Goal: Navigation & Orientation: Find specific page/section

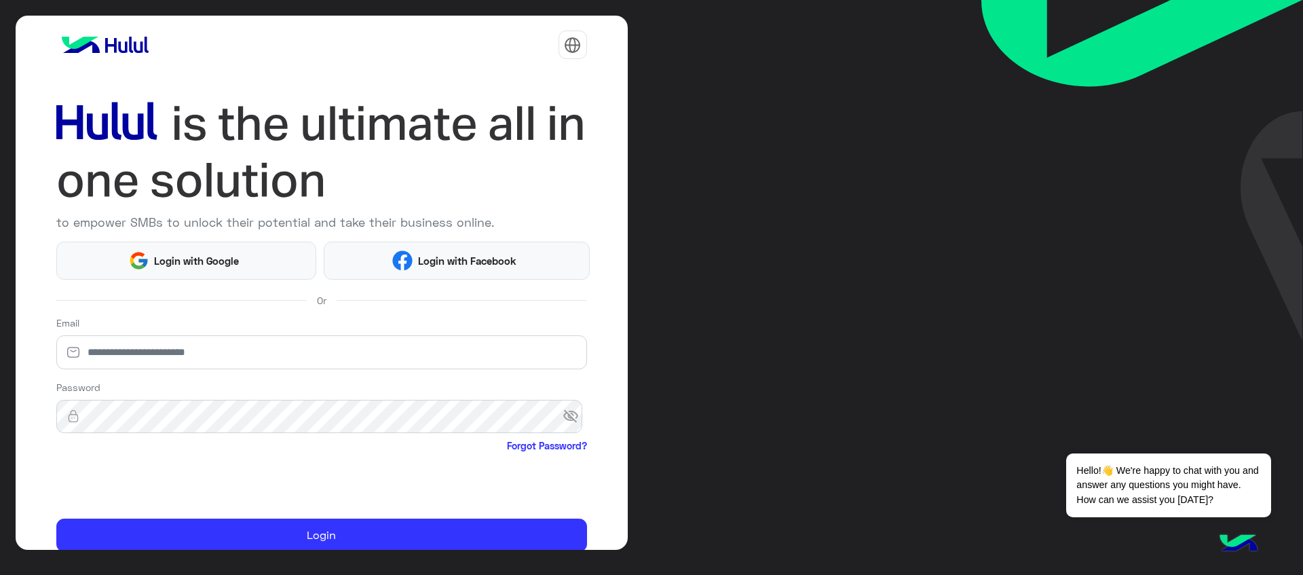
scroll to position [56, 0]
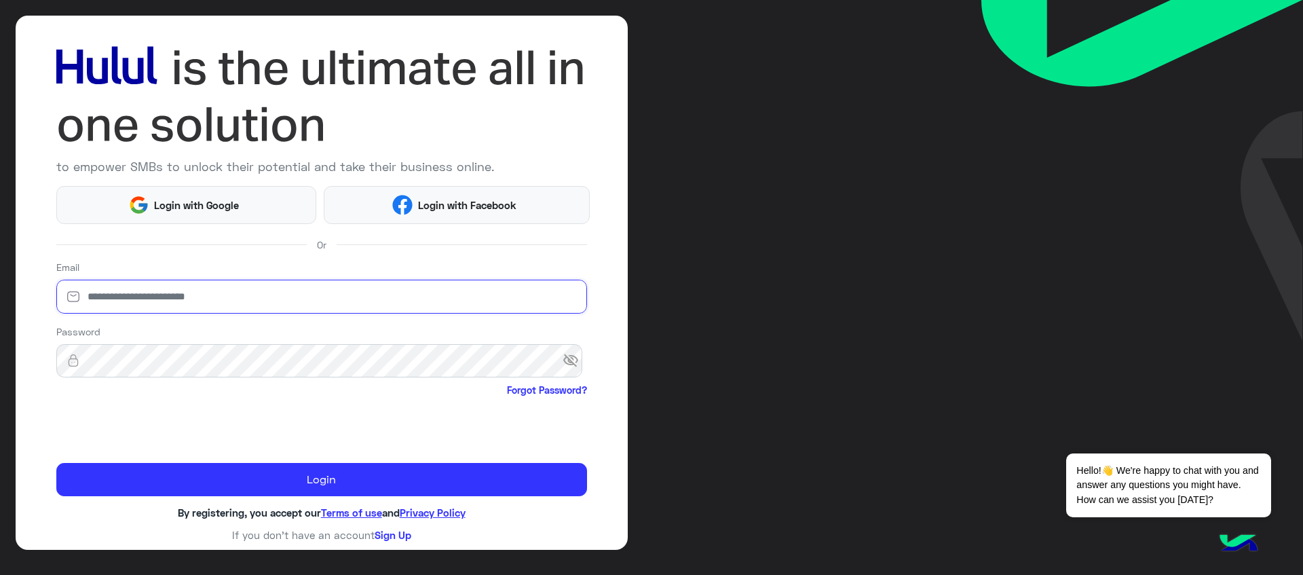
click at [296, 292] on input "email" at bounding box center [321, 297] width 531 height 34
type input "**********"
click at [343, 303] on input "**********" at bounding box center [321, 297] width 531 height 34
click at [562, 360] on span "visibility_off" at bounding box center [574, 361] width 24 height 24
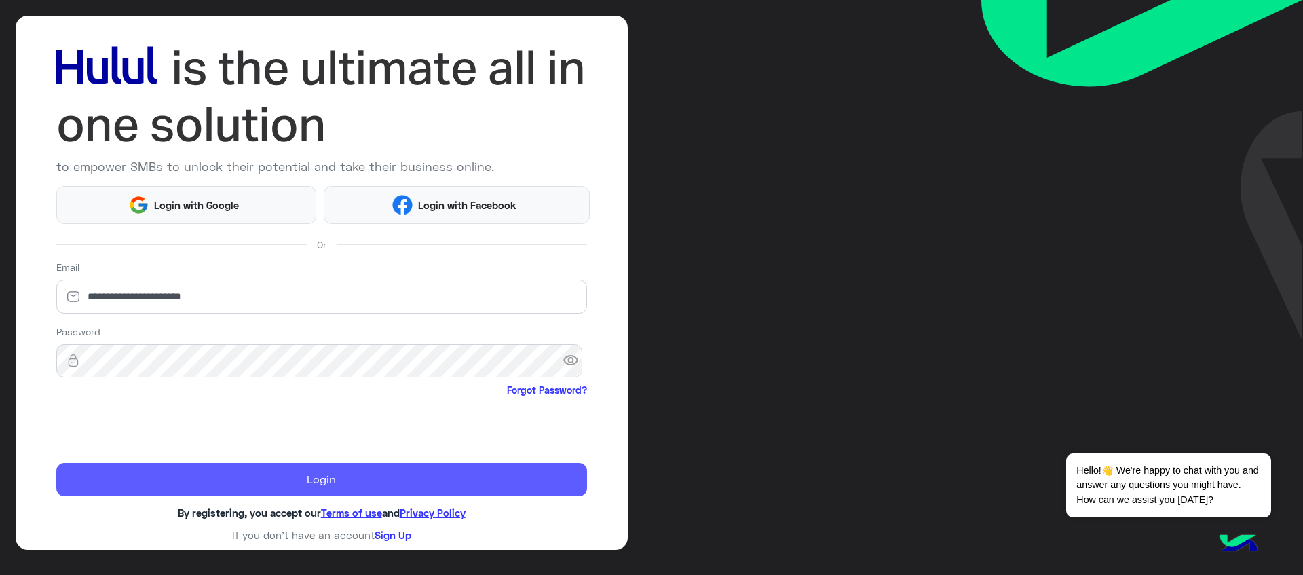
click at [342, 478] on button "Login" at bounding box center [321, 480] width 531 height 34
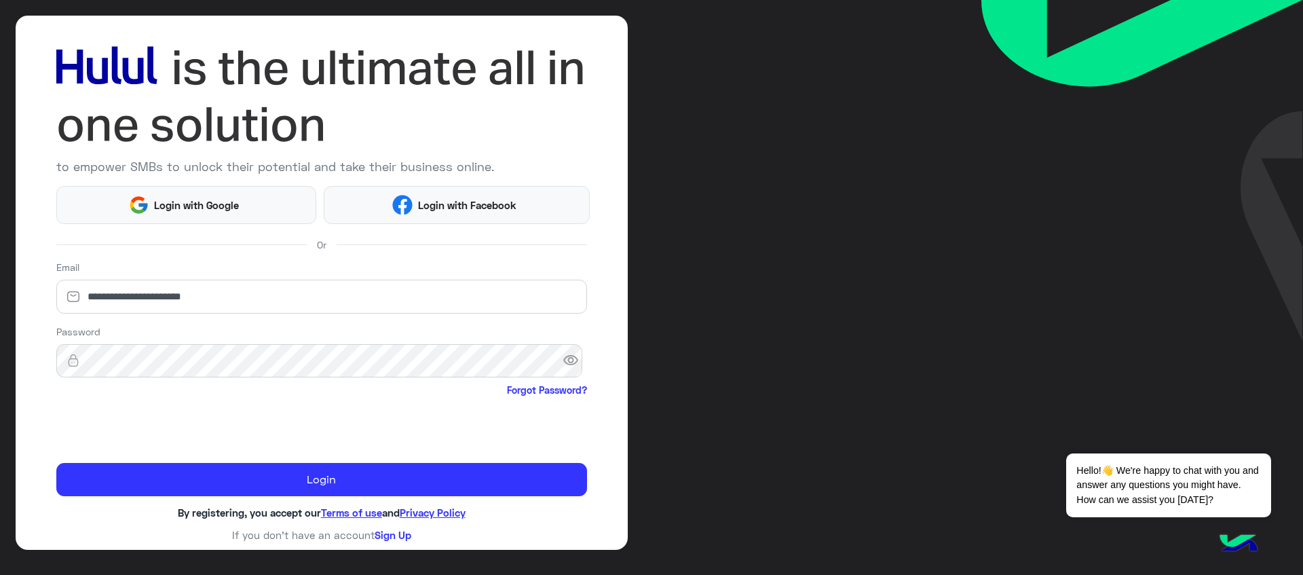
click at [564, 358] on span "visibility" at bounding box center [574, 361] width 24 height 24
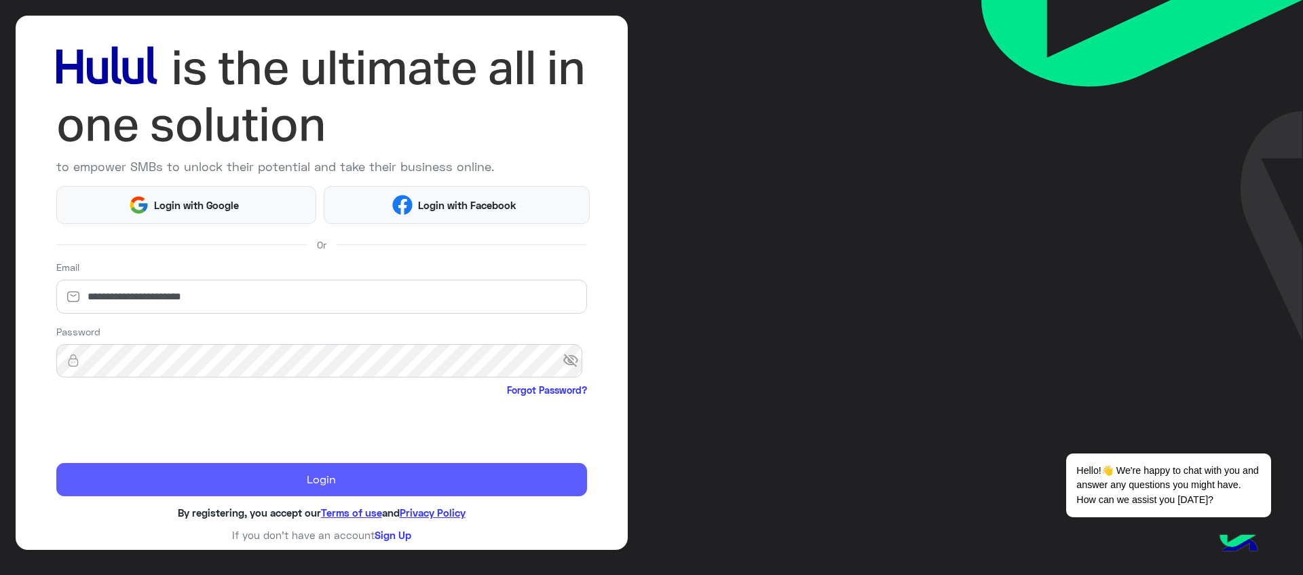
click at [343, 490] on button "Login" at bounding box center [321, 480] width 531 height 34
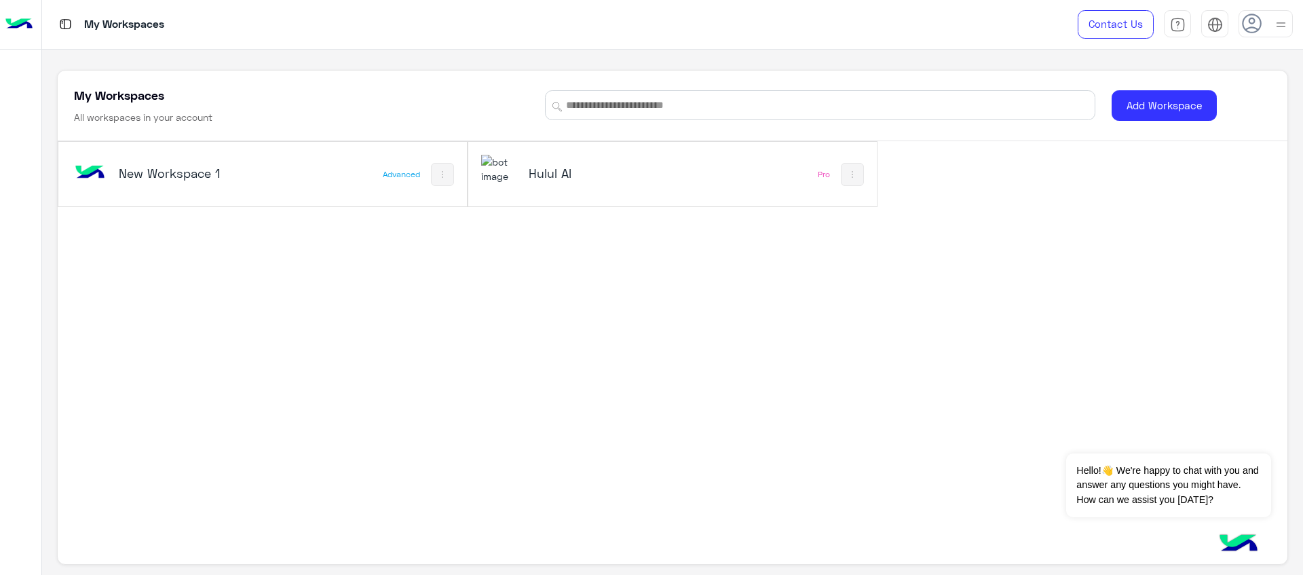
click at [576, 168] on h5 "Hulul AI" at bounding box center [598, 173] width 138 height 16
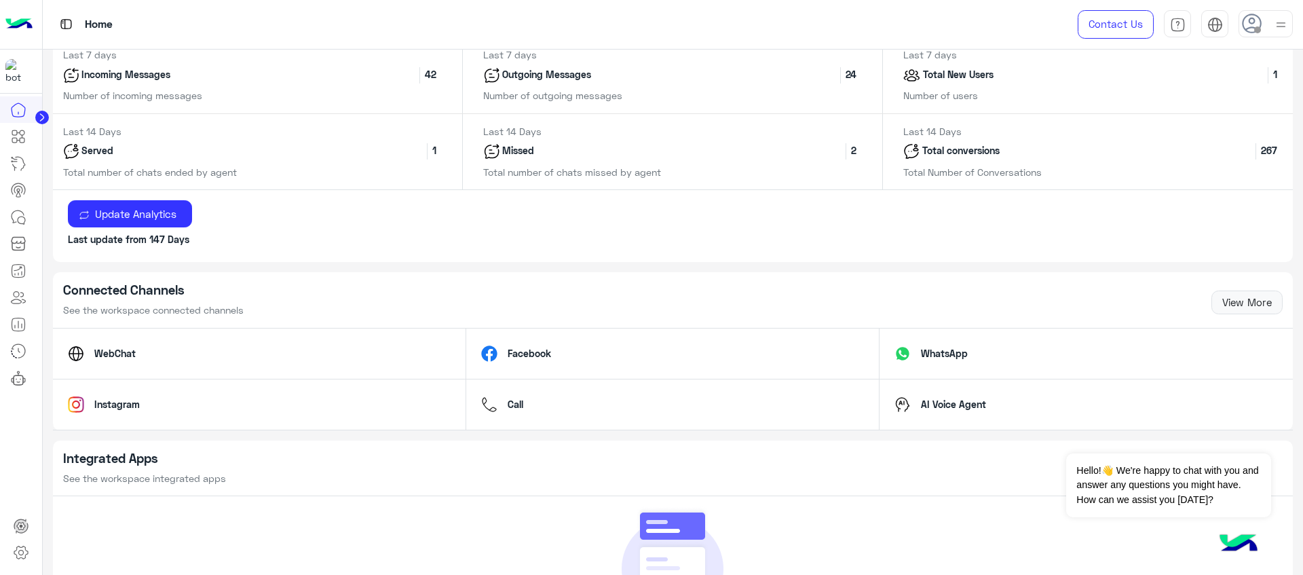
scroll to position [659, 0]
click at [940, 67] on p "Total New Users" at bounding box center [958, 75] width 76 height 16
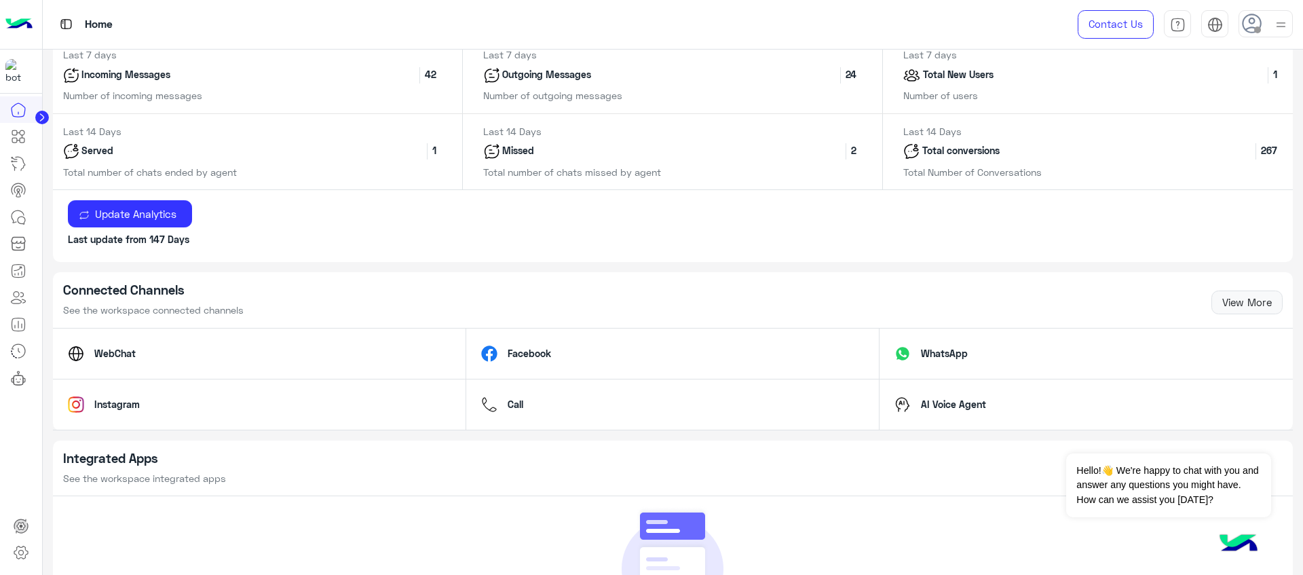
click at [944, 146] on p "Total conversions" at bounding box center [960, 151] width 83 height 16
click at [526, 152] on p "Missed" at bounding box center [518, 151] width 37 height 16
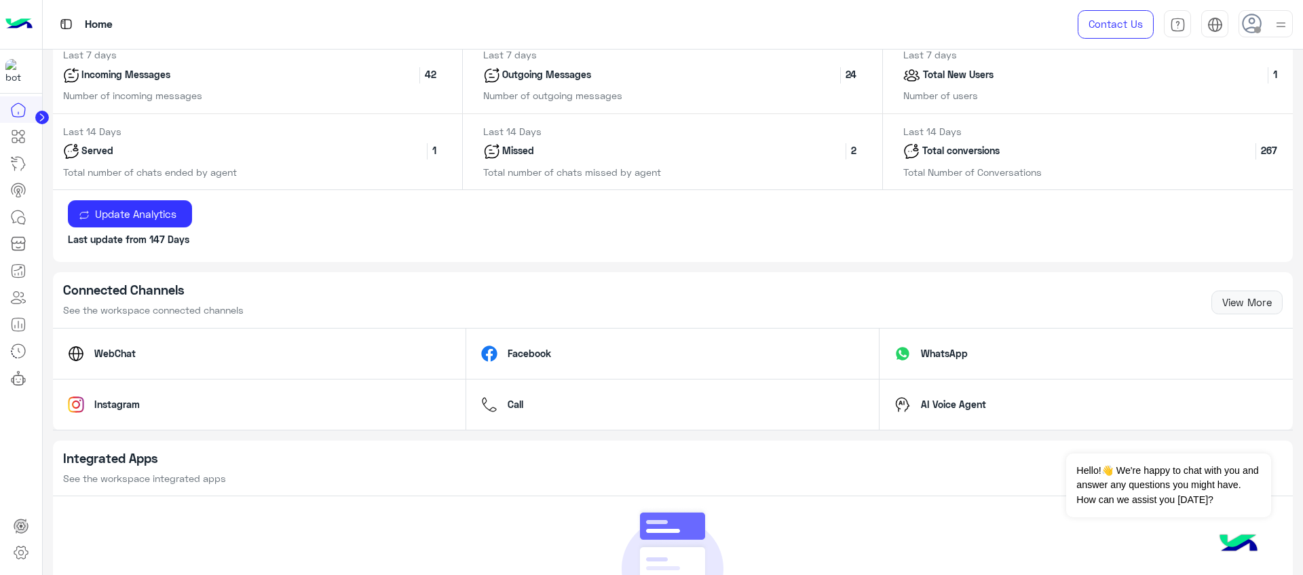
click at [526, 152] on p "Missed" at bounding box center [518, 151] width 37 height 16
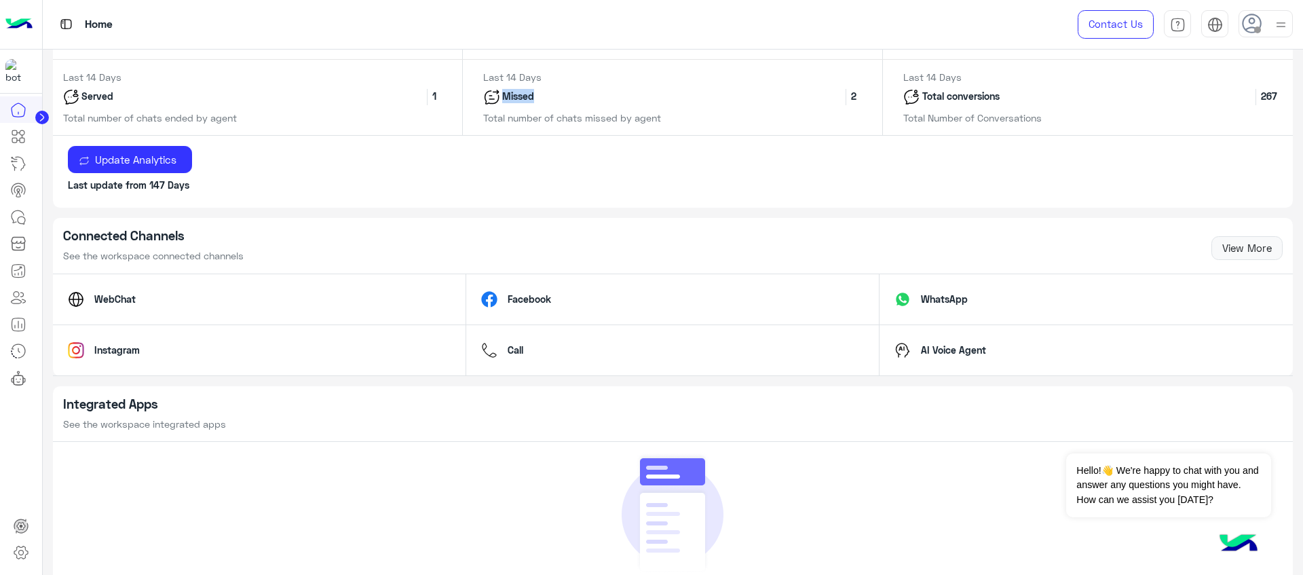
scroll to position [740, 0]
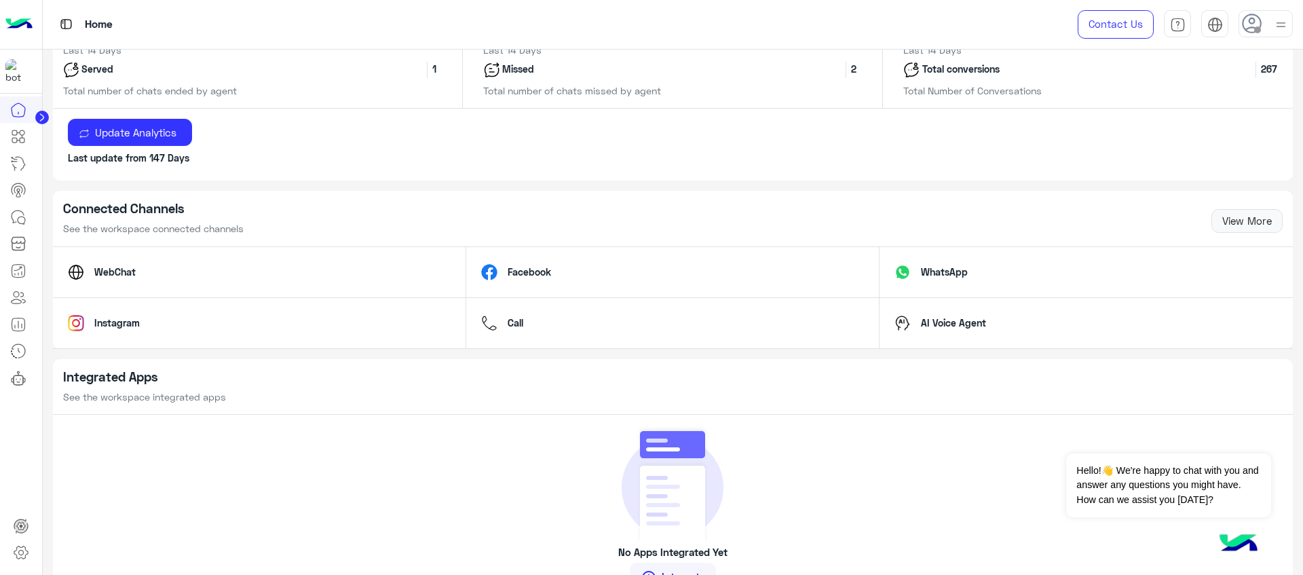
click at [493, 143] on div "Update Analytics Last update from 147 Days" at bounding box center [673, 144] width 1240 height 73
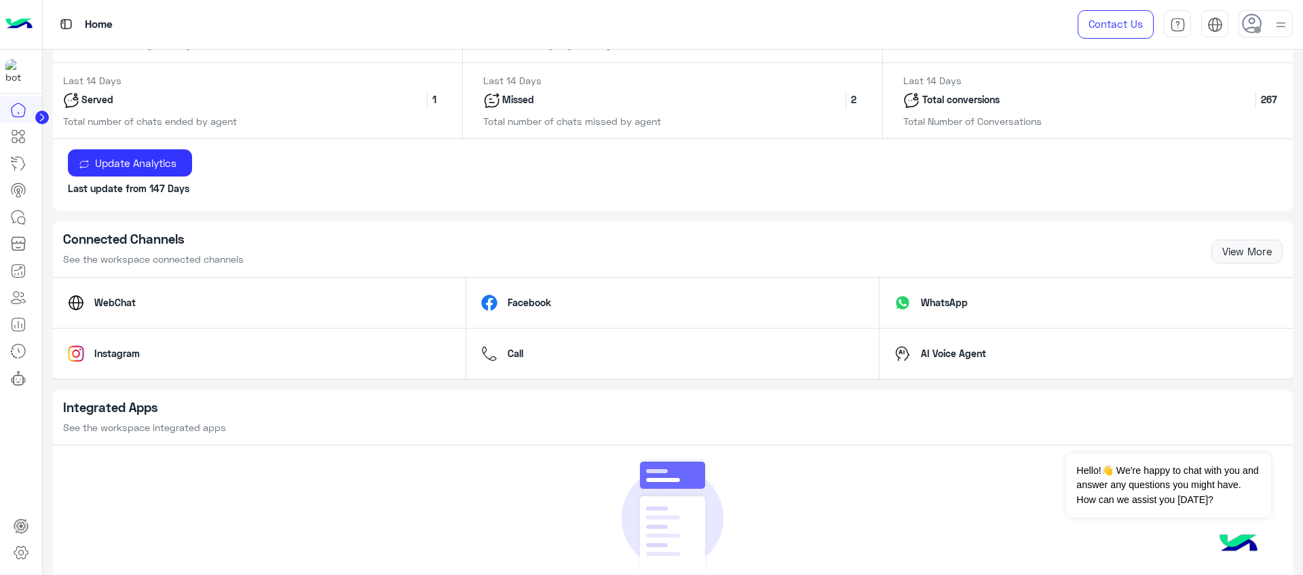
scroll to position [539, 0]
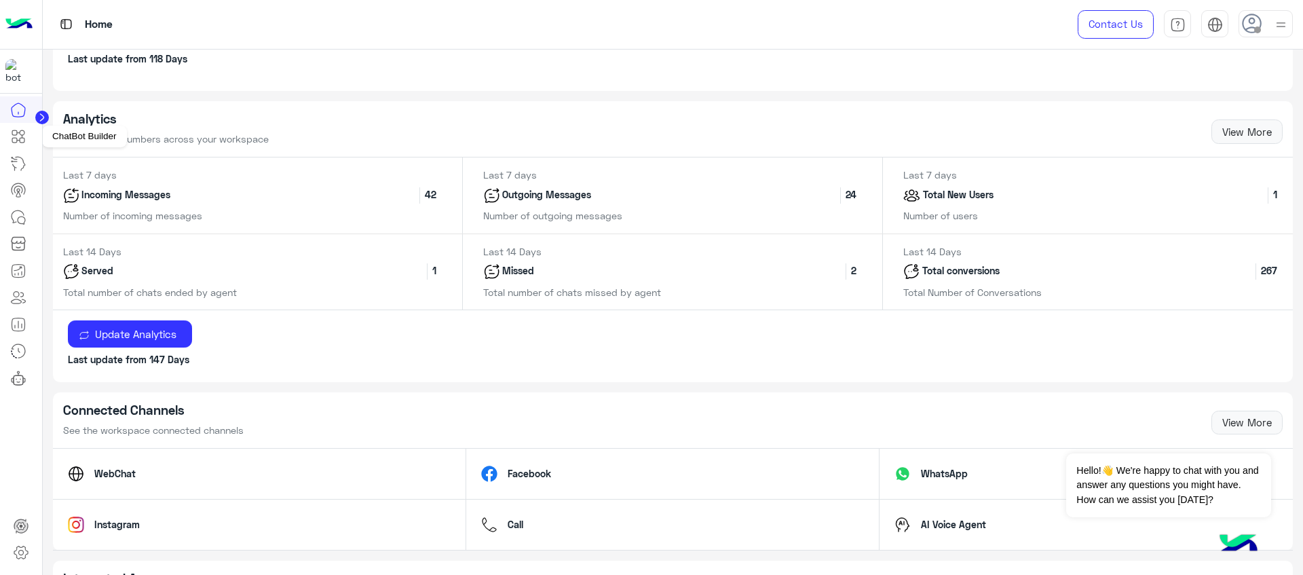
click at [18, 138] on icon at bounding box center [18, 136] width 16 height 16
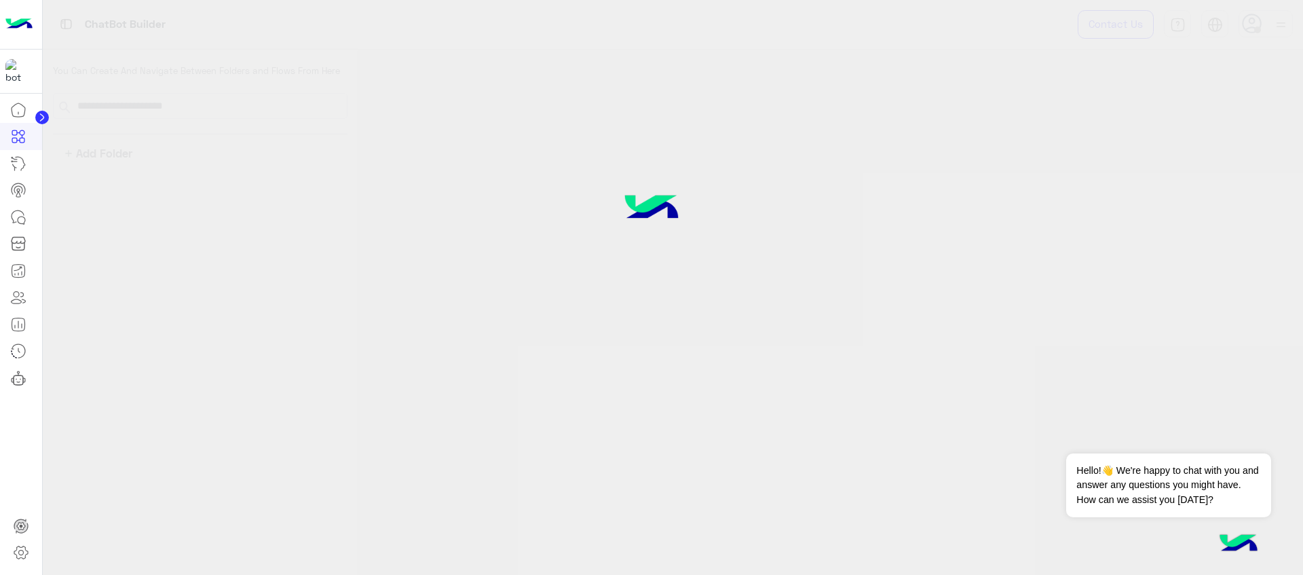
click at [41, 113] on circle at bounding box center [42, 118] width 14 height 14
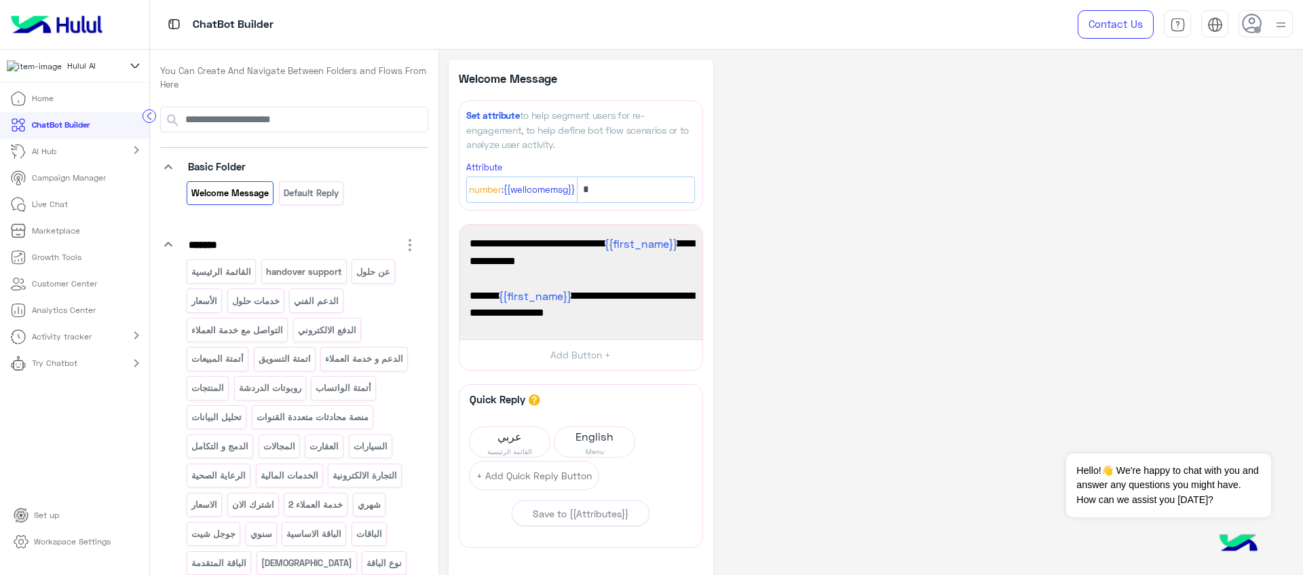
click at [102, 157] on div "AI Hub chevron_right" at bounding box center [74, 151] width 149 height 26
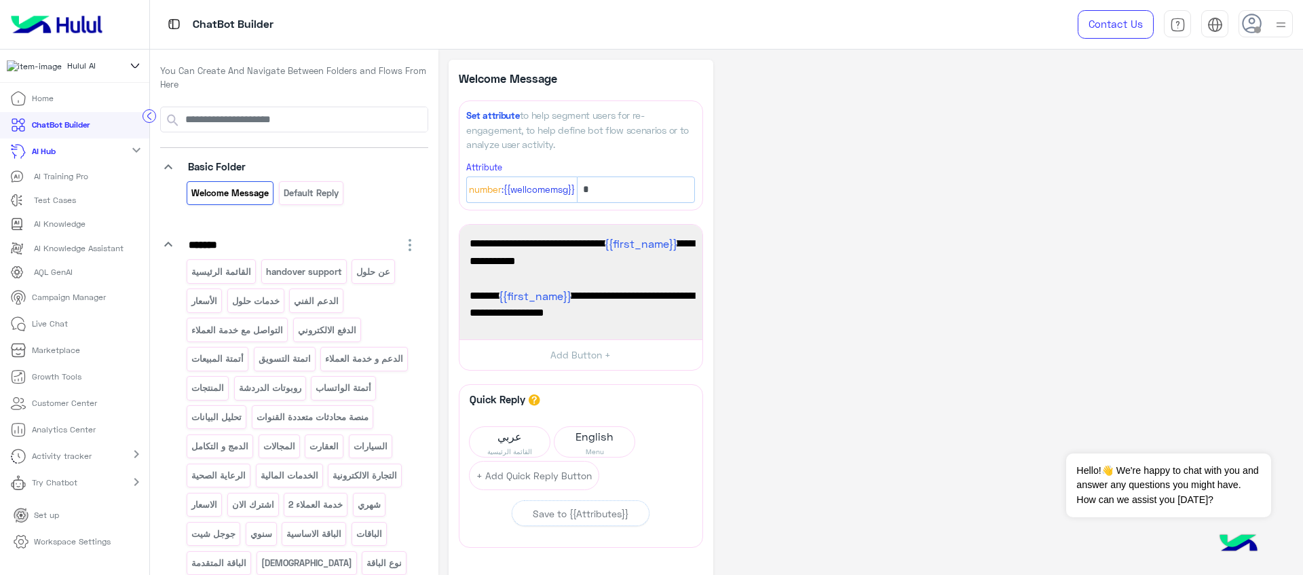
click at [102, 157] on div "AI Hub expand_more" at bounding box center [74, 151] width 149 height 26
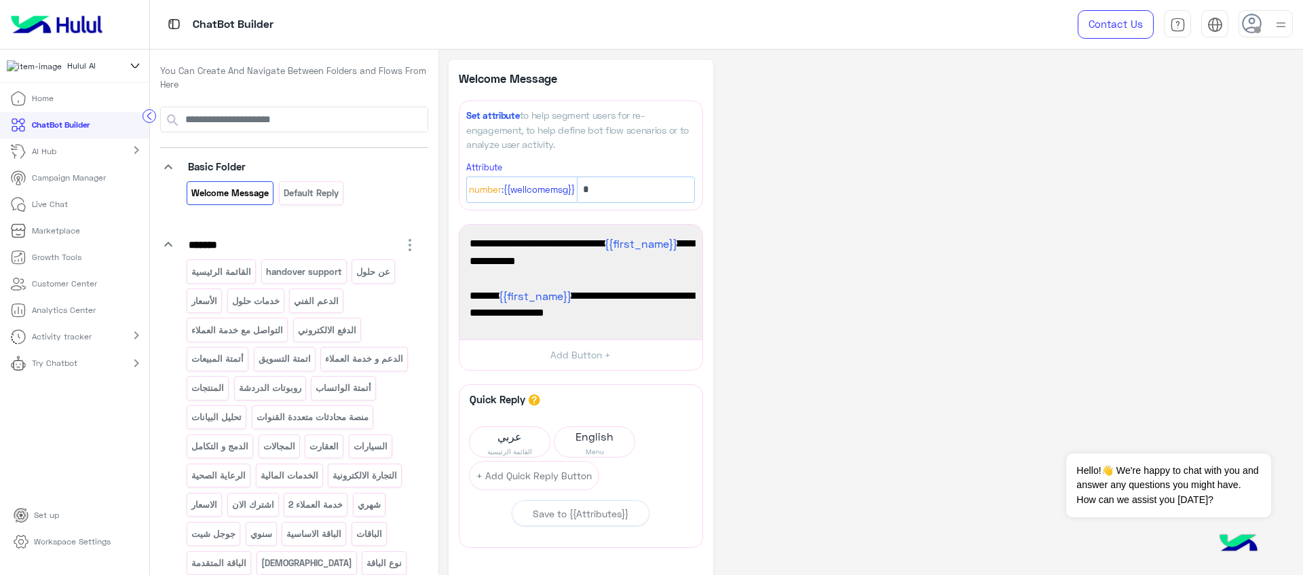
click at [70, 191] on link "Campaign Manager" at bounding box center [58, 178] width 116 height 26
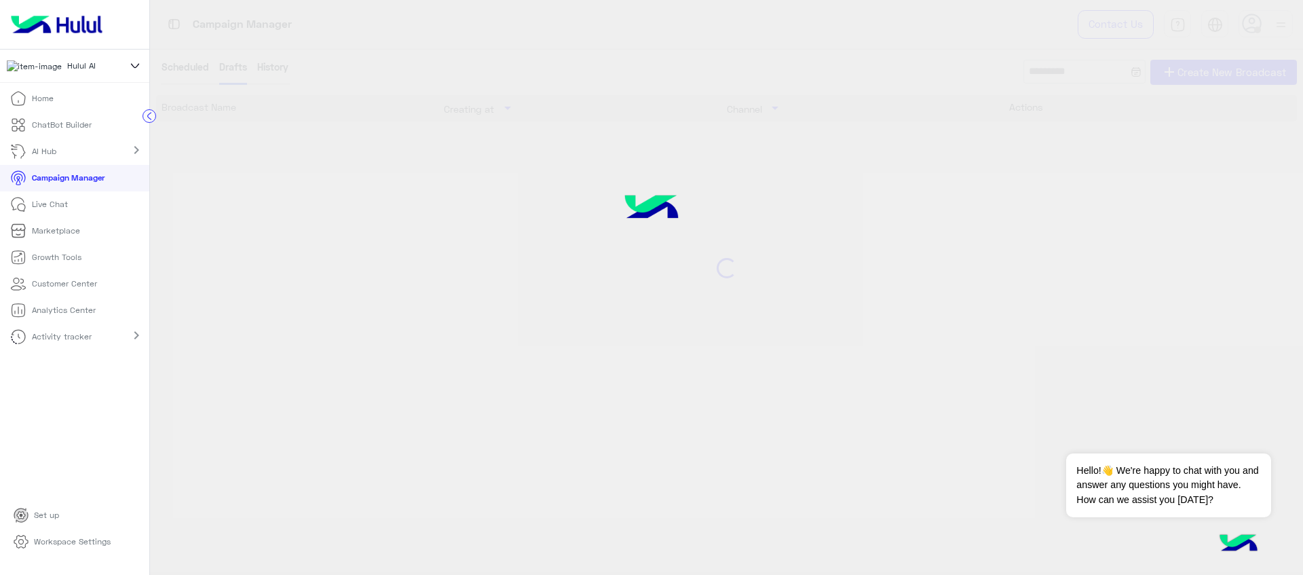
click at [70, 181] on p "Campaign Manager" at bounding box center [68, 178] width 73 height 12
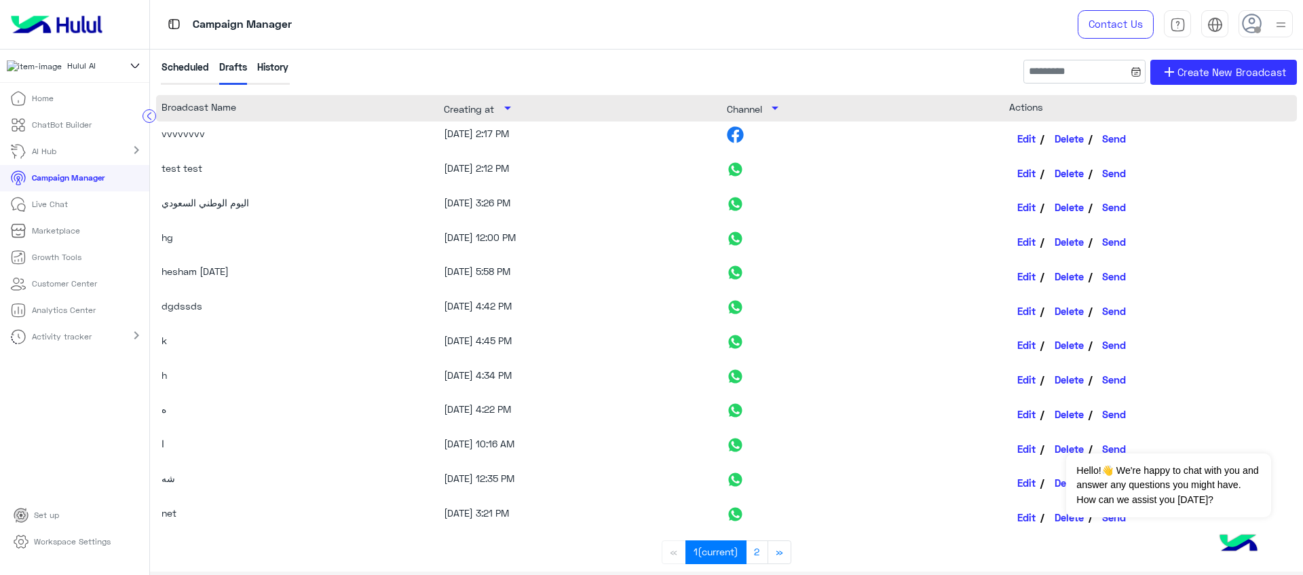
click at [232, 202] on div "اليوم الوطني السعودي" at bounding box center [288, 207] width 254 height 24
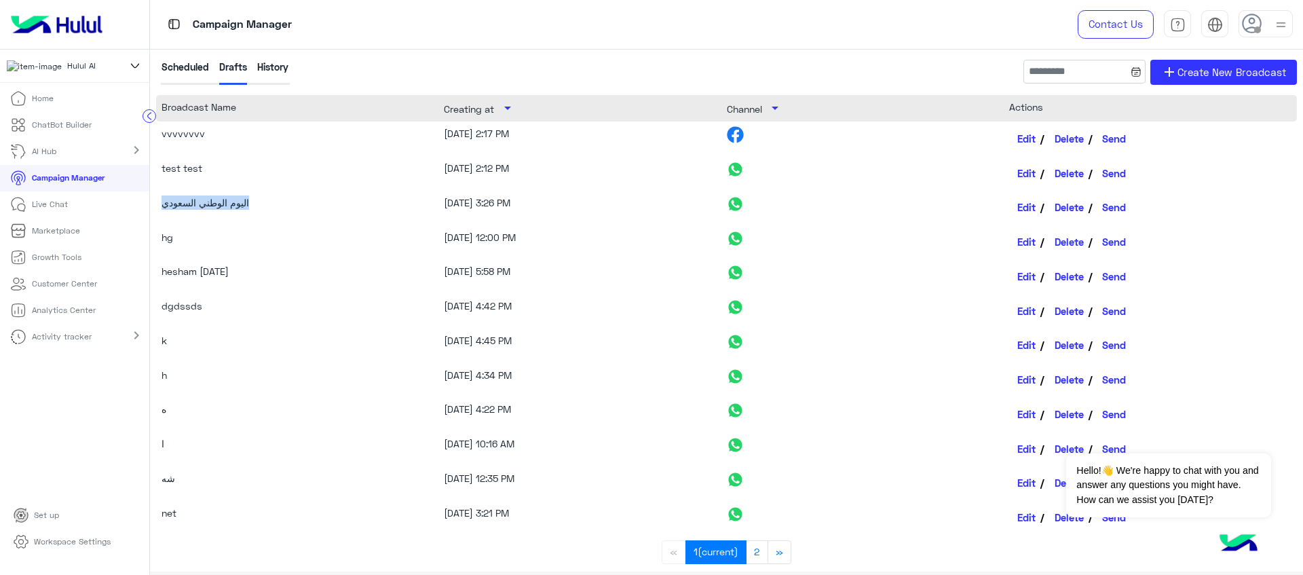
scroll to position [115, 0]
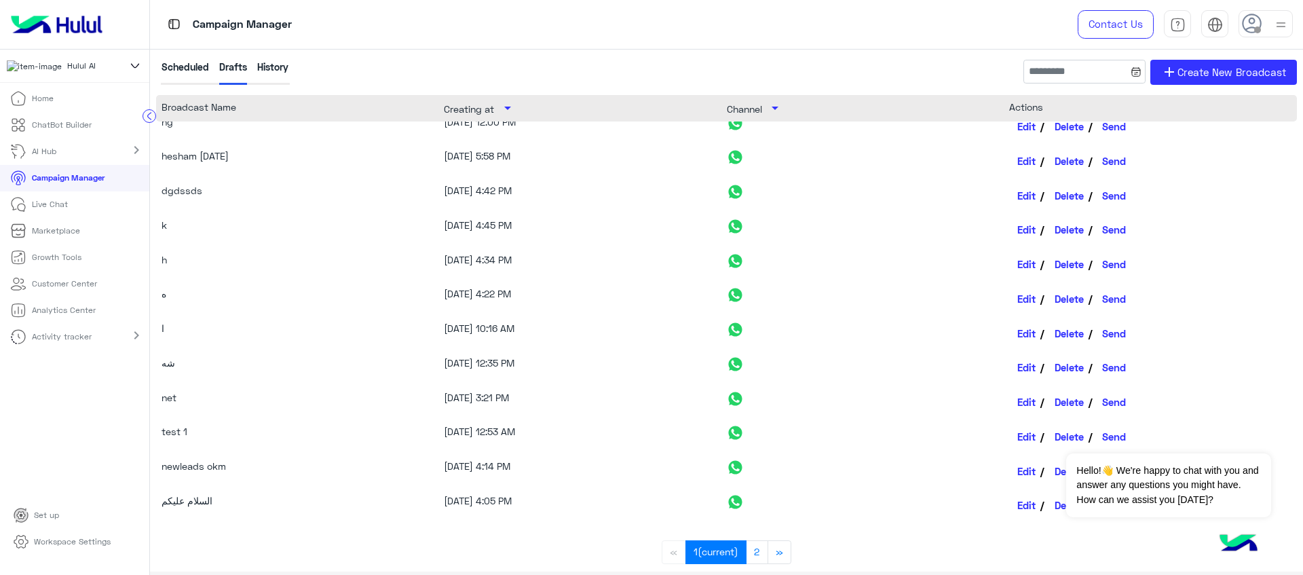
click at [73, 210] on link "Live Chat" at bounding box center [39, 204] width 78 height 26
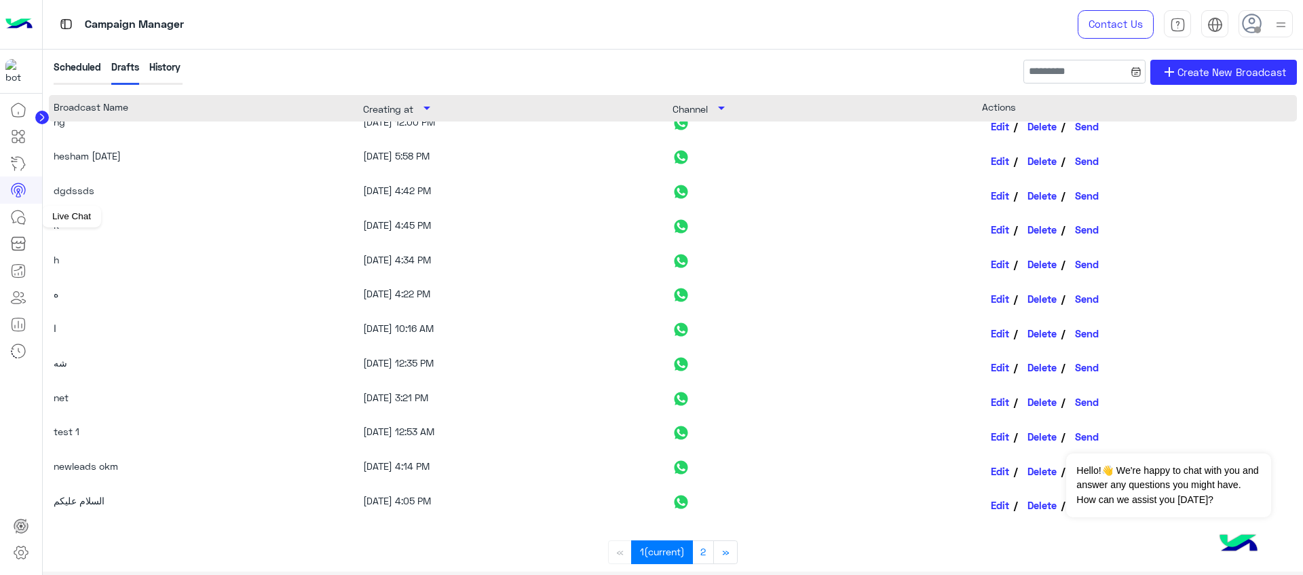
click at [26, 214] on icon at bounding box center [18, 217] width 16 height 16
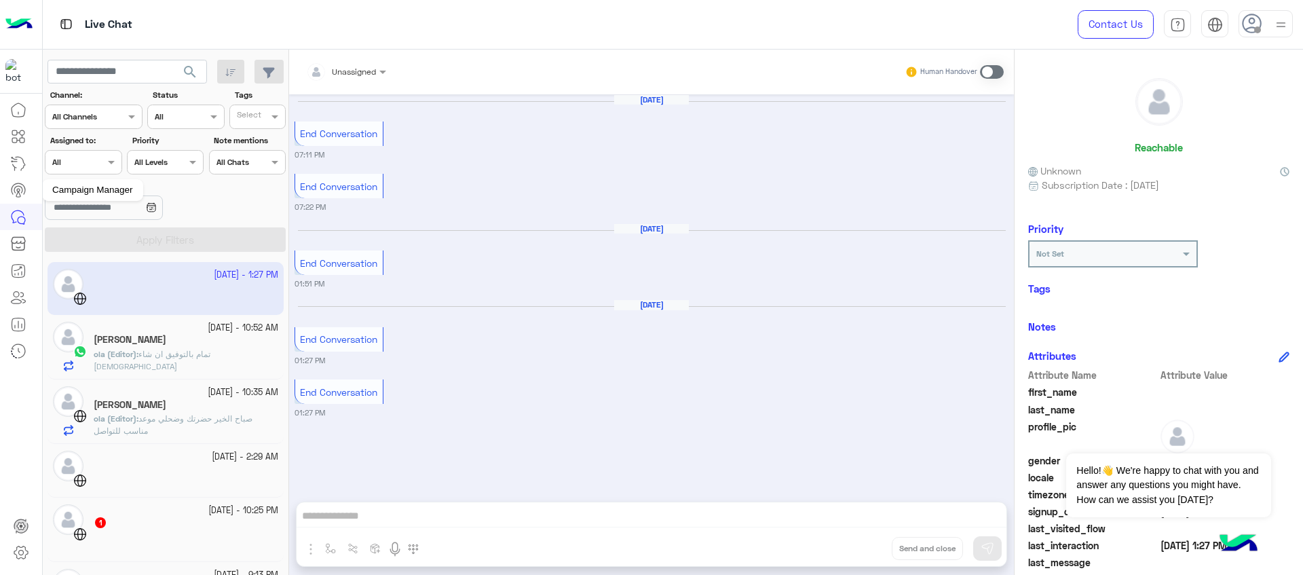
click at [18, 189] on circle at bounding box center [18, 190] width 3 height 3
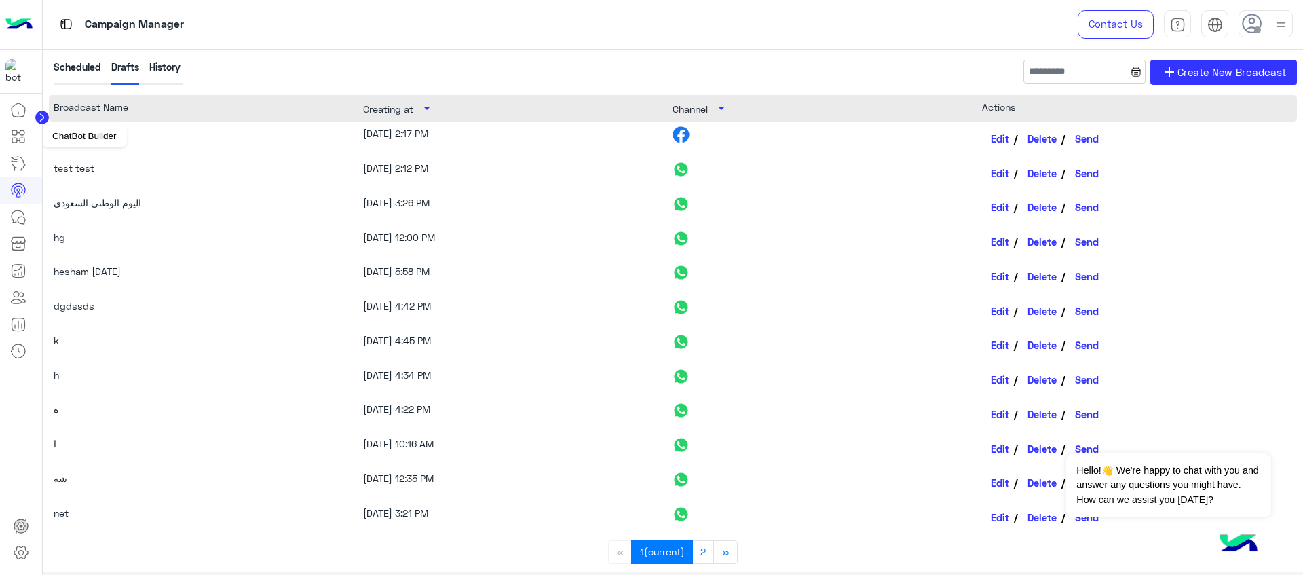
click at [16, 134] on icon at bounding box center [18, 136] width 16 height 16
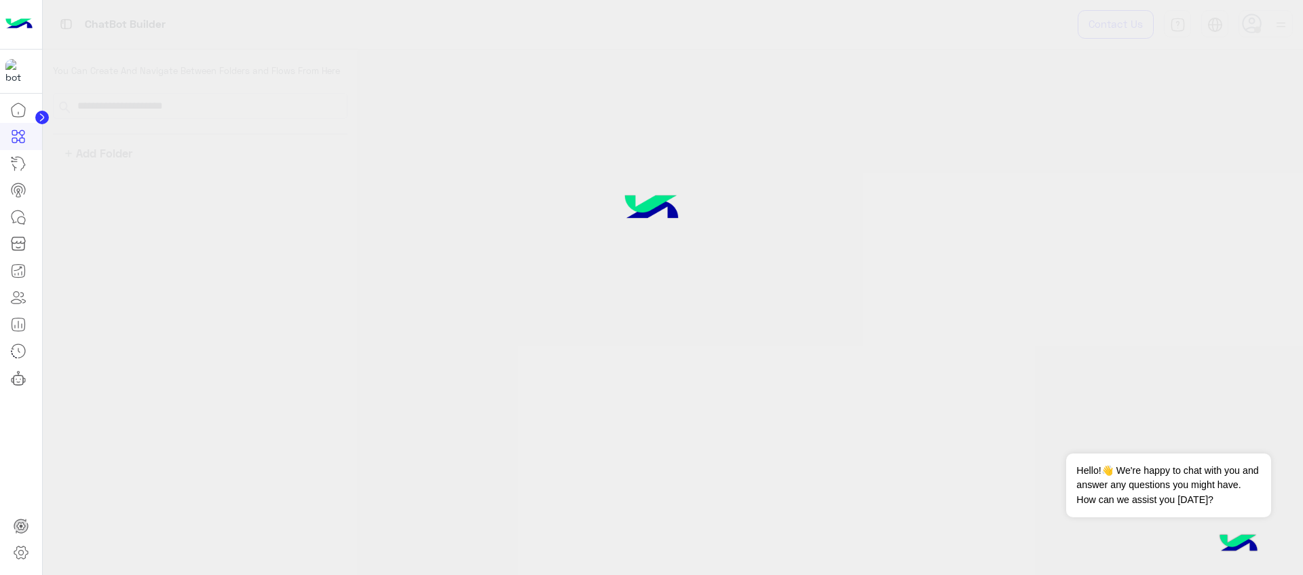
click at [45, 122] on circle at bounding box center [42, 118] width 14 height 14
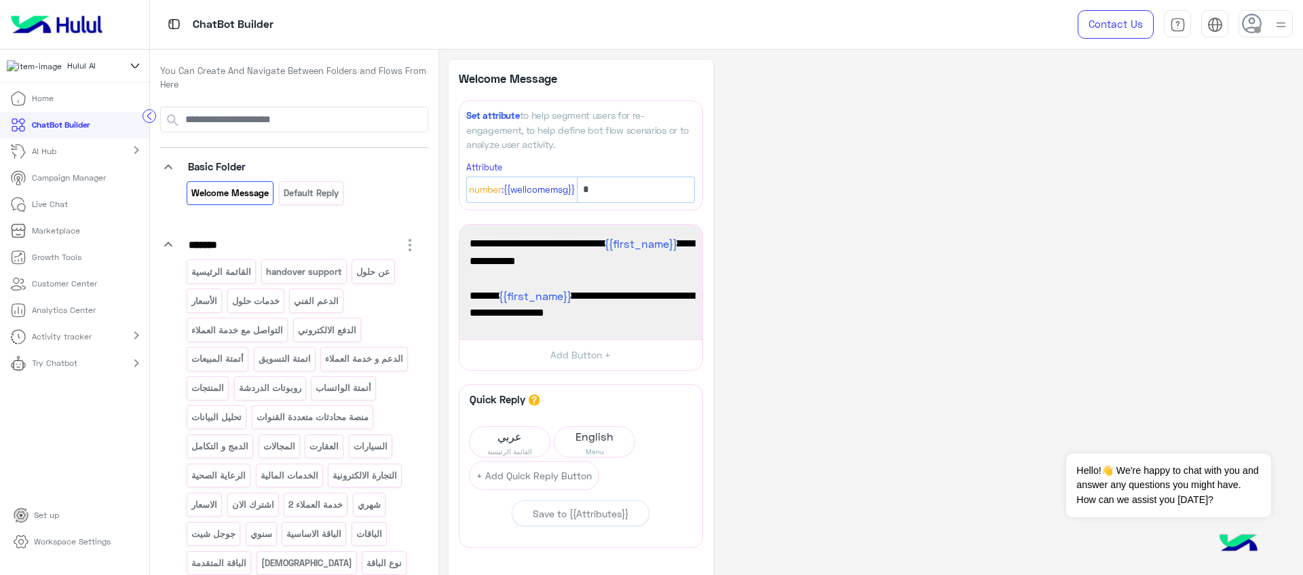
click at [86, 180] on p "Campaign Manager" at bounding box center [69, 178] width 74 height 12
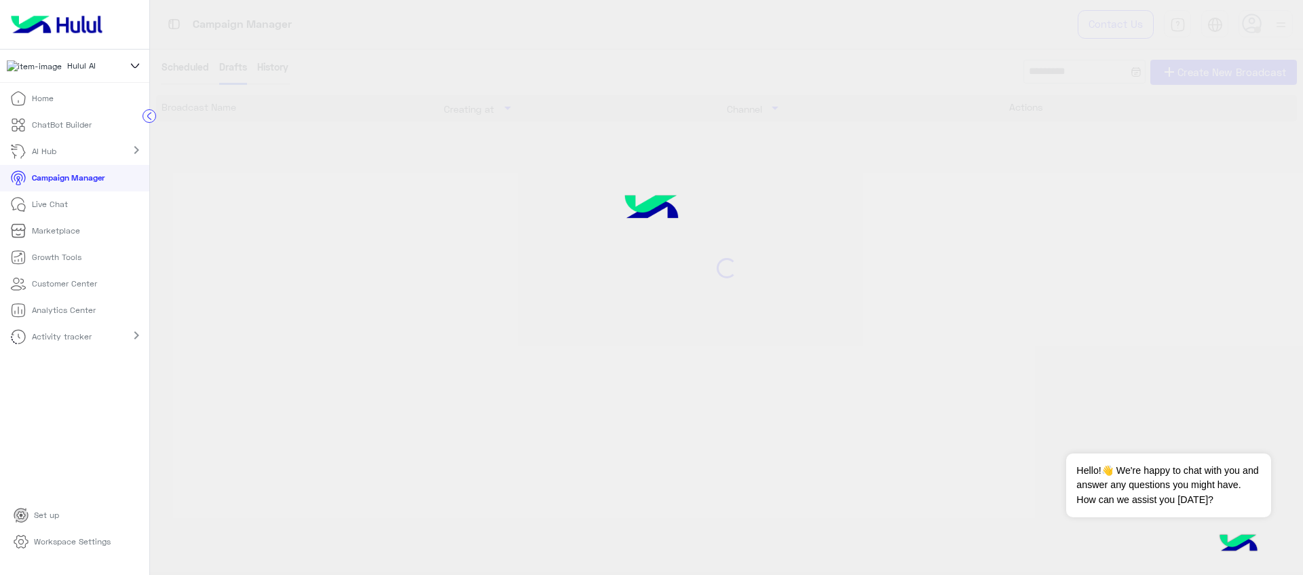
click at [86, 180] on p "Campaign Manager" at bounding box center [68, 178] width 73 height 12
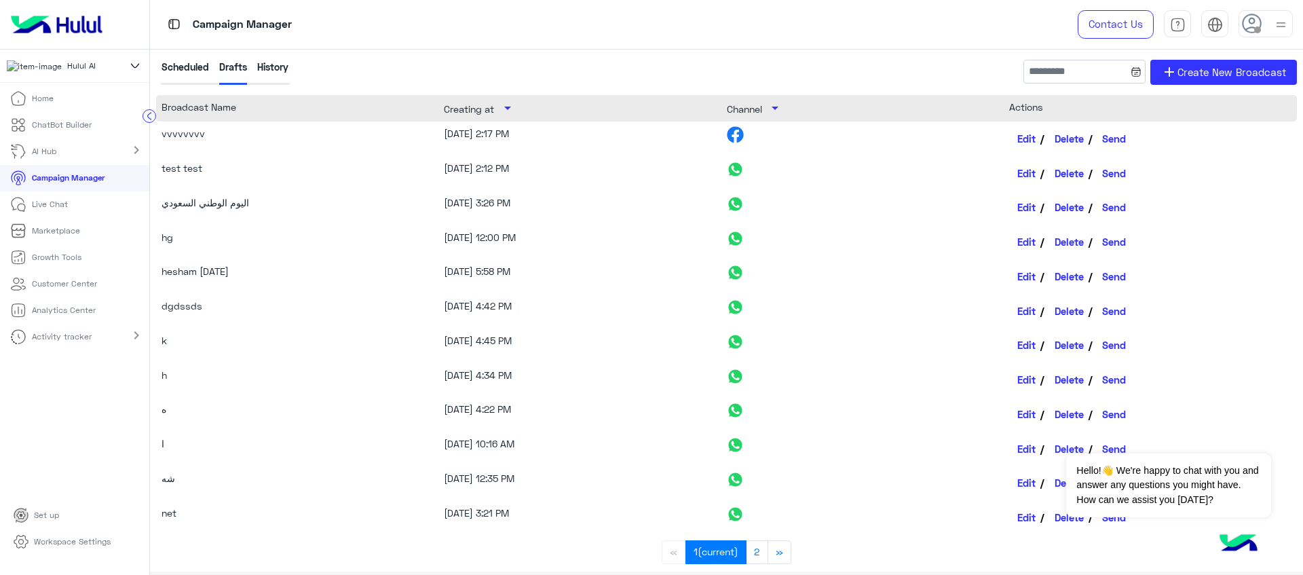
click at [66, 207] on p "Live Chat" at bounding box center [50, 204] width 36 height 12
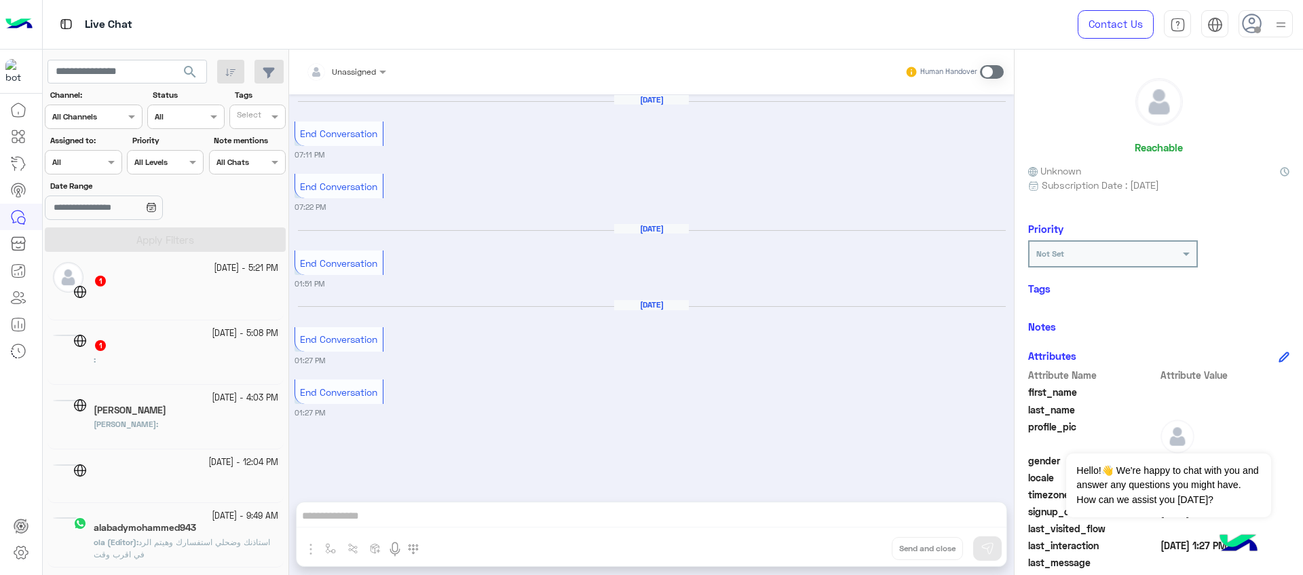
scroll to position [7, 0]
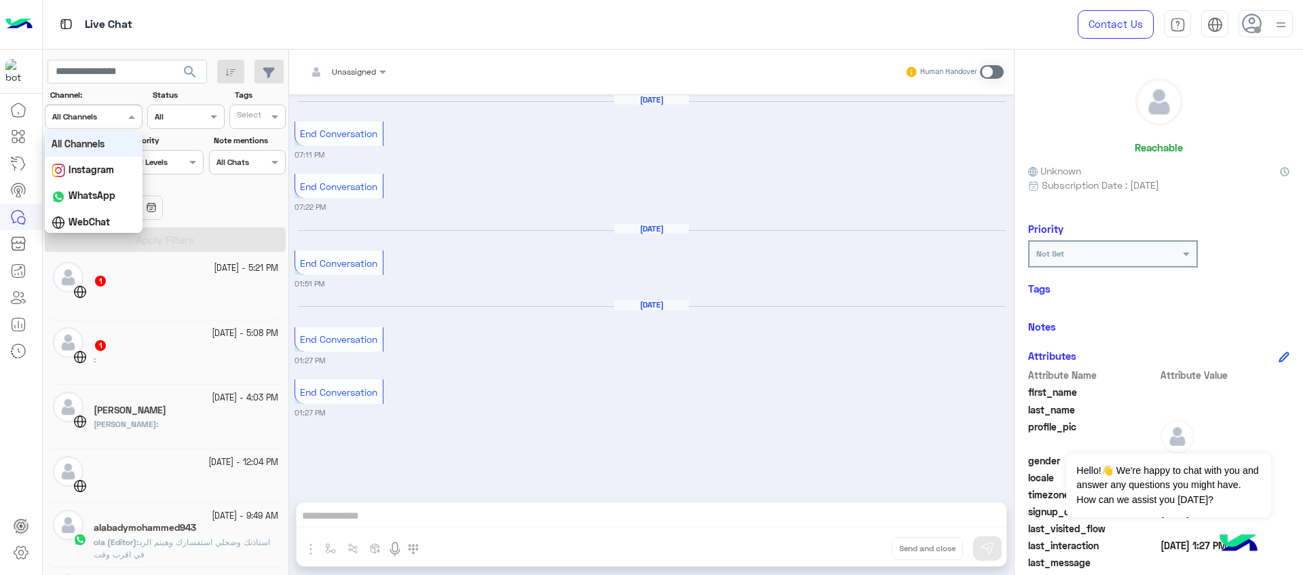
click at [103, 113] on div at bounding box center [93, 115] width 96 height 13
click at [109, 113] on div at bounding box center [93, 115] width 96 height 13
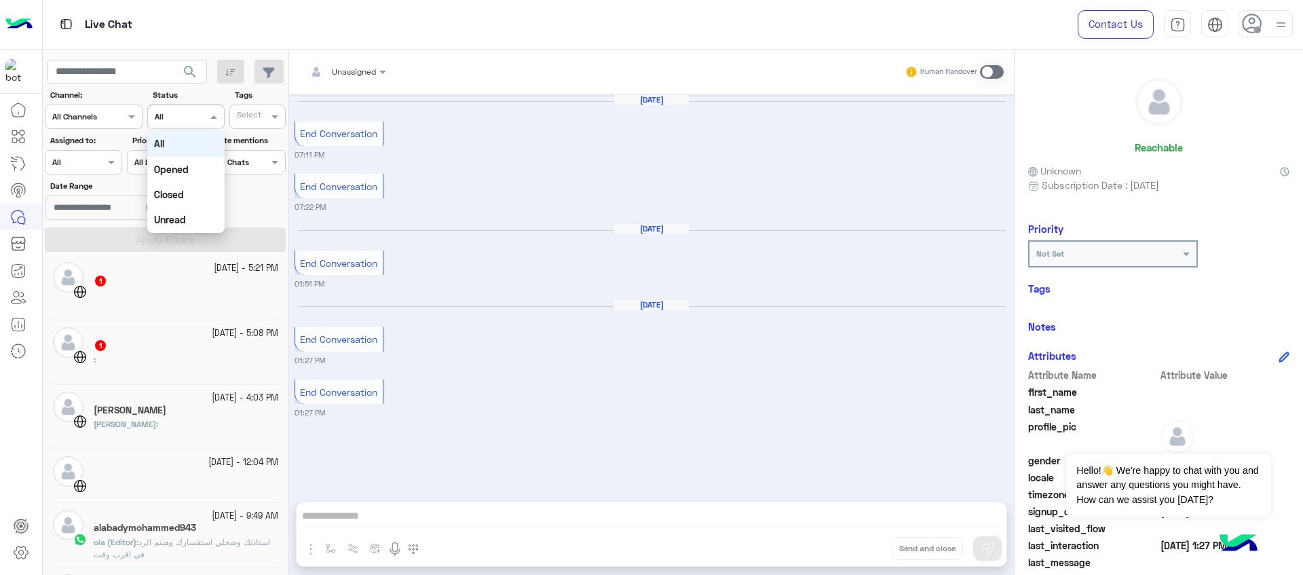
click at [178, 112] on input "text" at bounding box center [170, 115] width 31 height 12
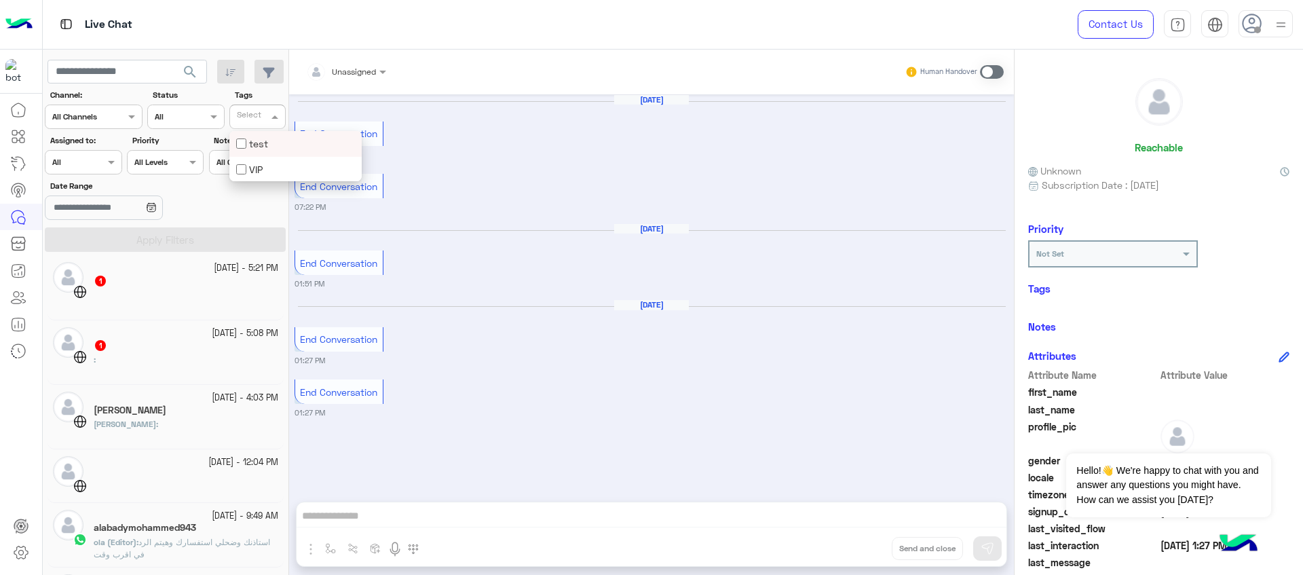
click at [252, 117] on input "text" at bounding box center [251, 118] width 28 height 12
click at [272, 113] on span at bounding box center [276, 116] width 17 height 14
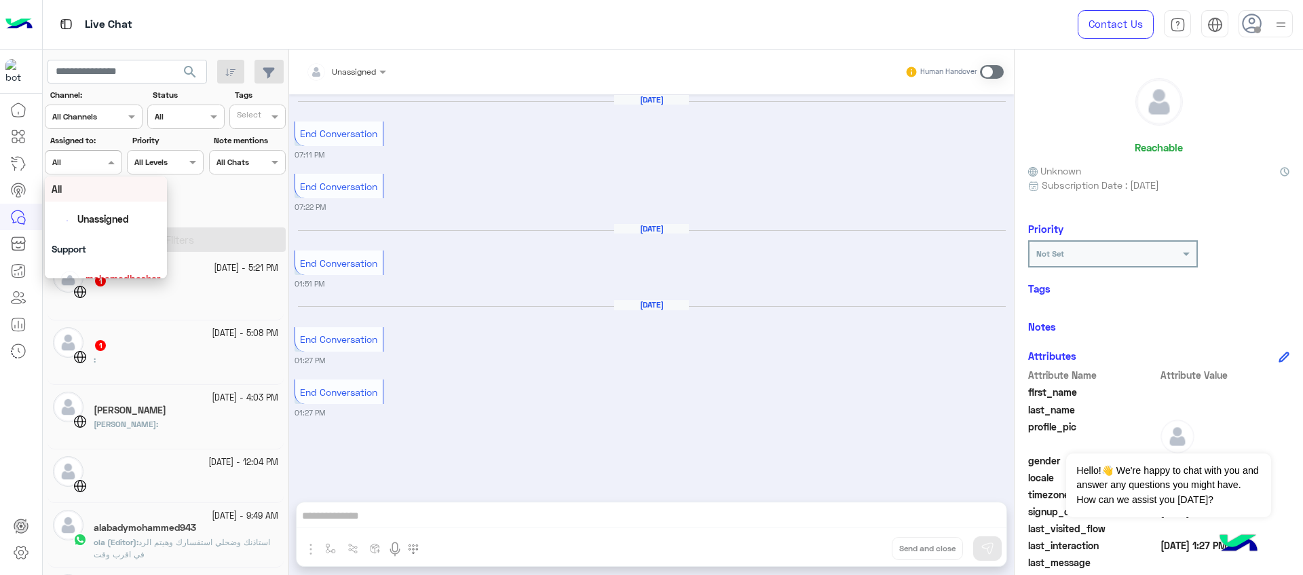
click at [104, 156] on span at bounding box center [112, 162] width 17 height 14
click at [109, 164] on span at bounding box center [112, 162] width 17 height 14
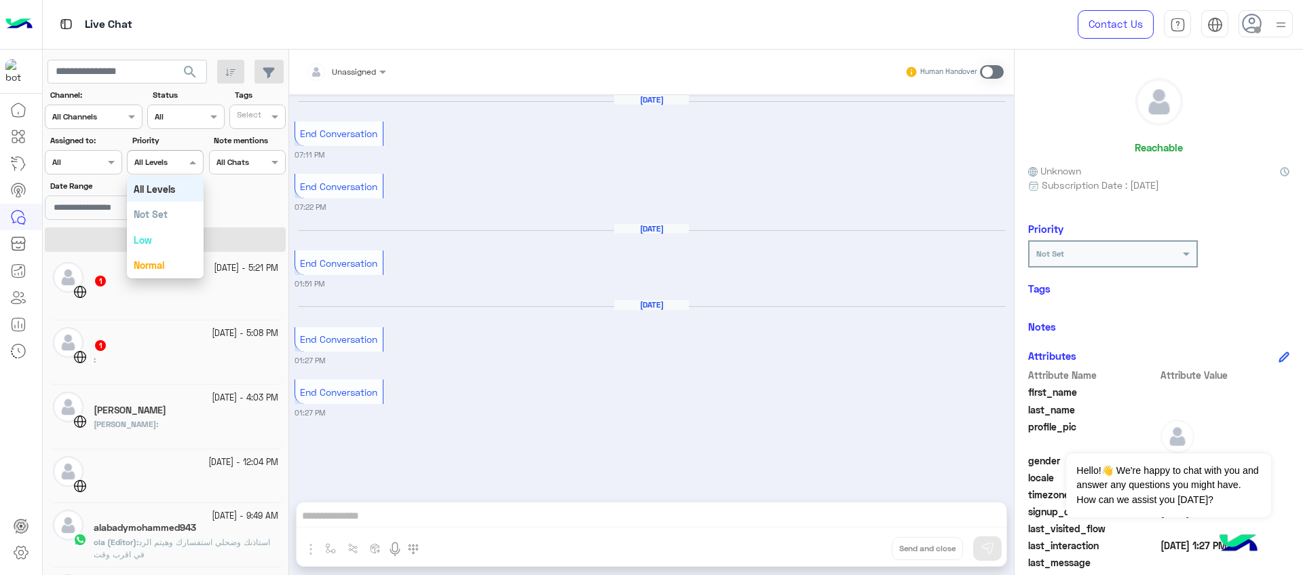
click at [150, 170] on div "All Levels All Levels" at bounding box center [165, 162] width 77 height 24
click at [174, 162] on div at bounding box center [165, 160] width 75 height 13
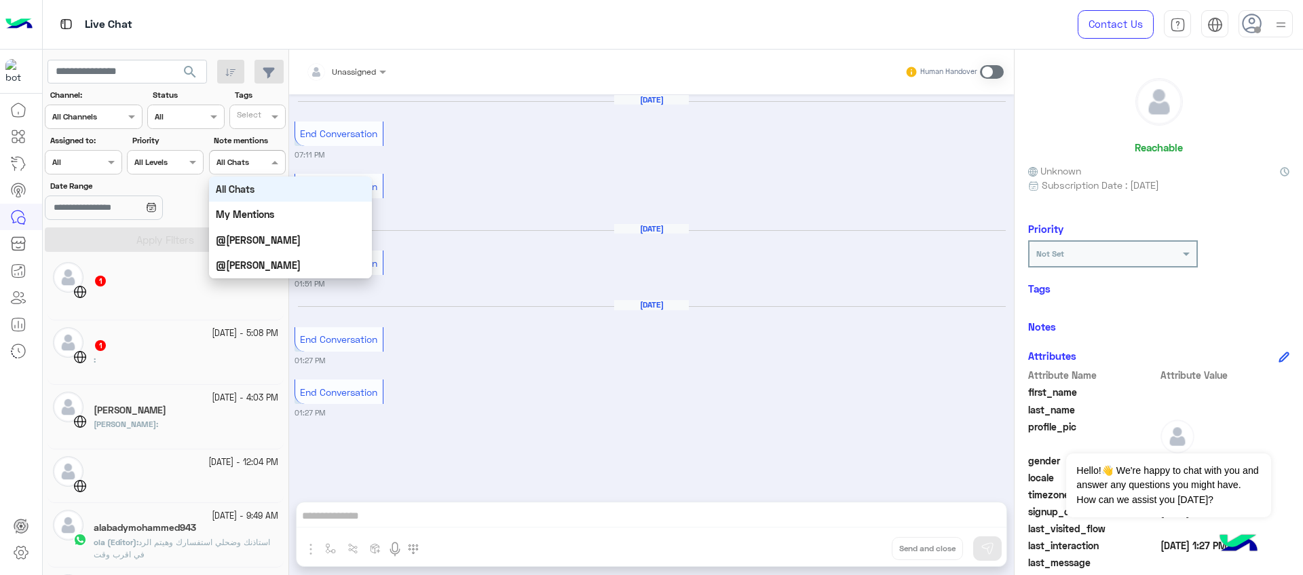
click at [227, 166] on input "text" at bounding box center [231, 161] width 31 height 12
click at [120, 180] on label "Date Range" at bounding box center [126, 186] width 152 height 12
click at [120, 195] on input "Date Range" at bounding box center [103, 207] width 117 height 24
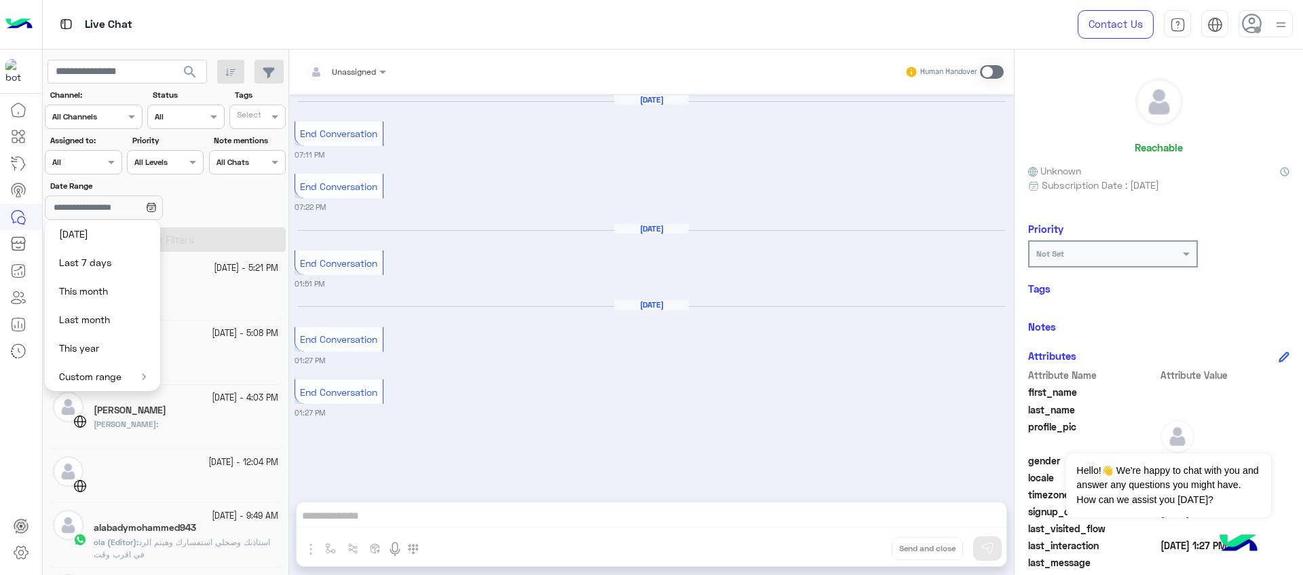
scroll to position [153, 0]
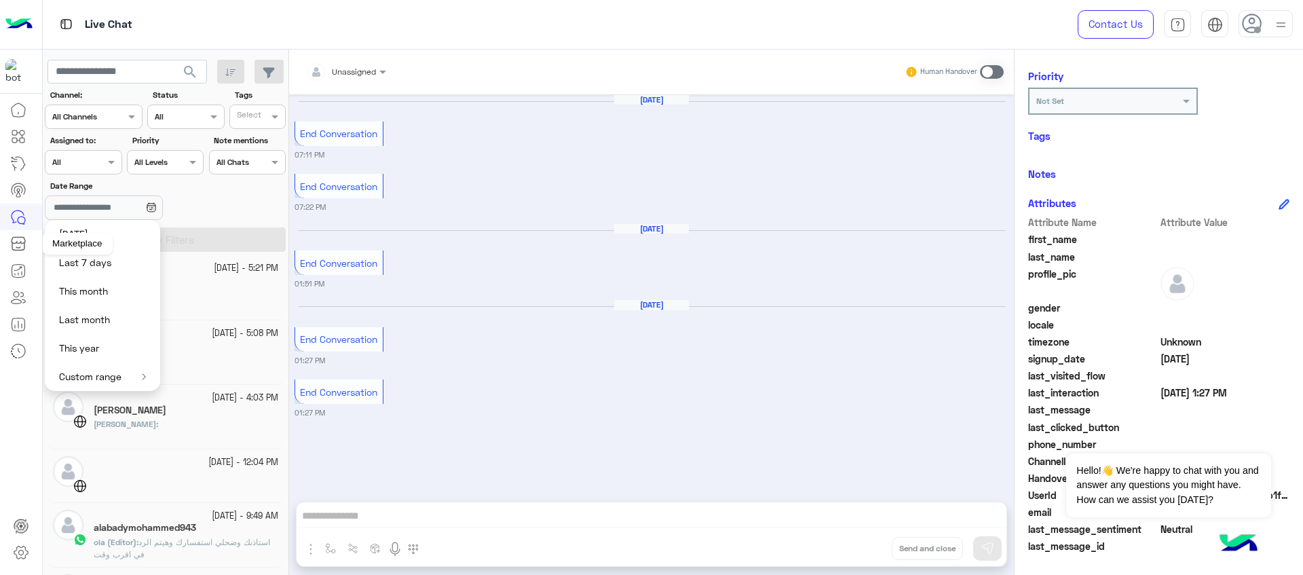
click at [22, 243] on icon at bounding box center [19, 240] width 14 height 6
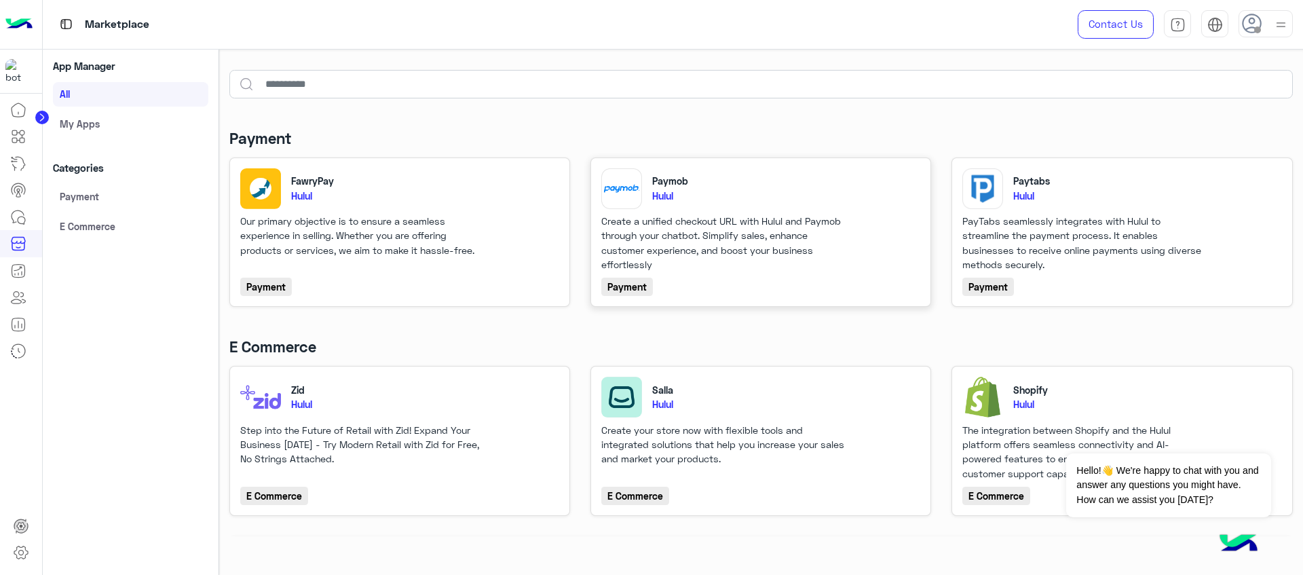
scroll to position [57, 0]
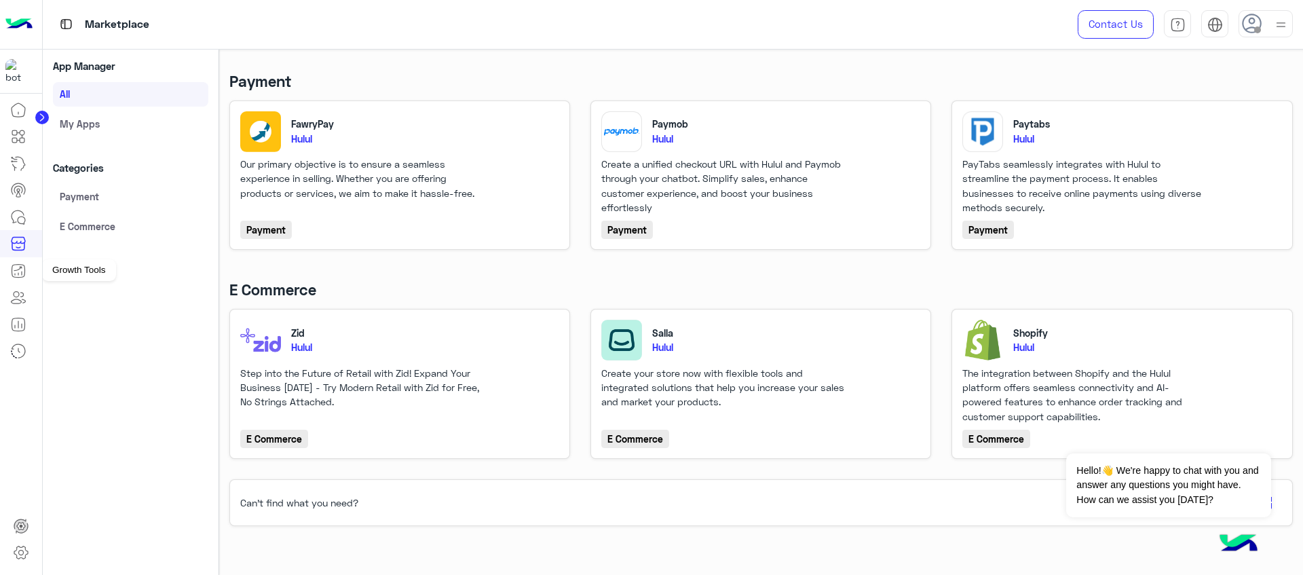
click at [26, 273] on link at bounding box center [18, 270] width 37 height 27
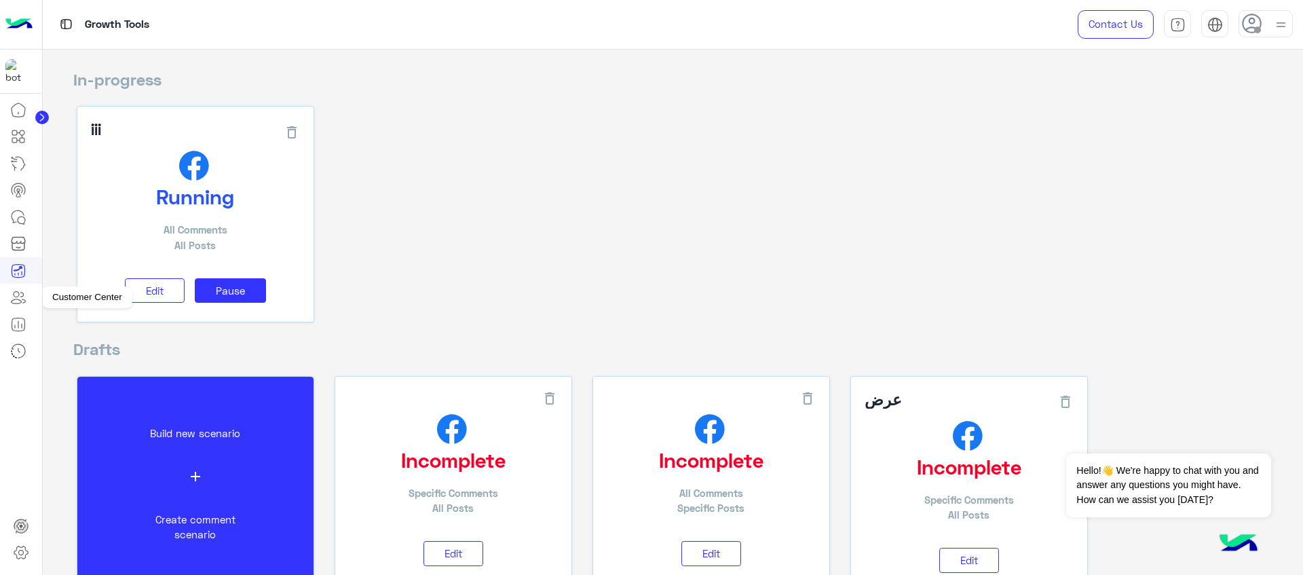
click at [16, 301] on icon at bounding box center [18, 297] width 16 height 16
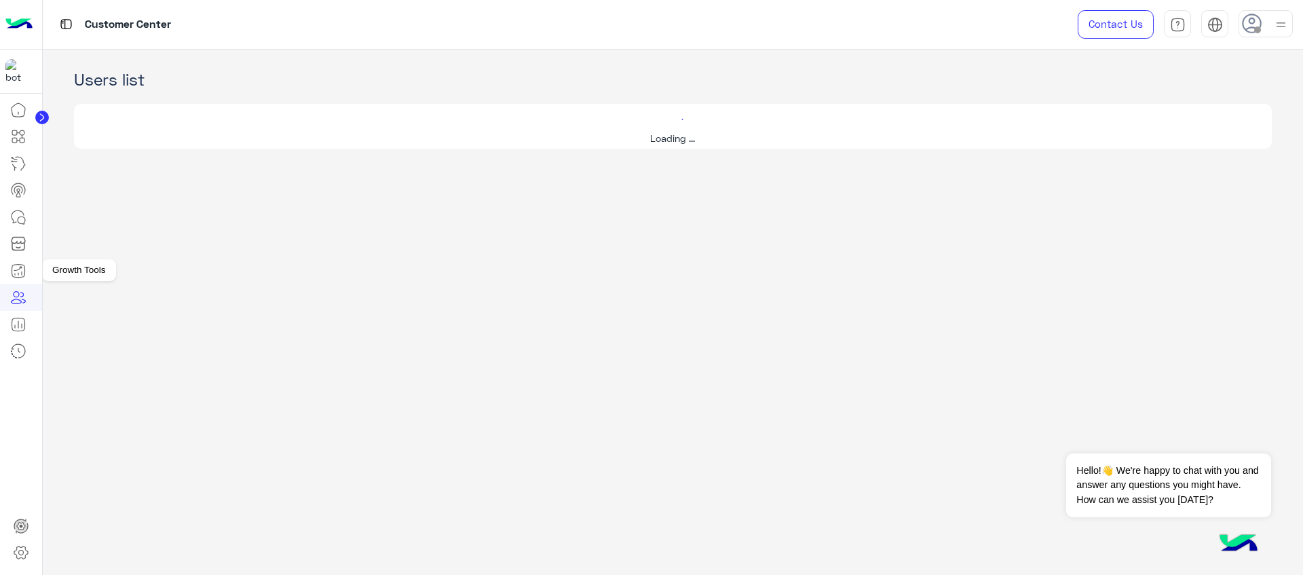
click at [24, 270] on icon at bounding box center [18, 271] width 16 height 16
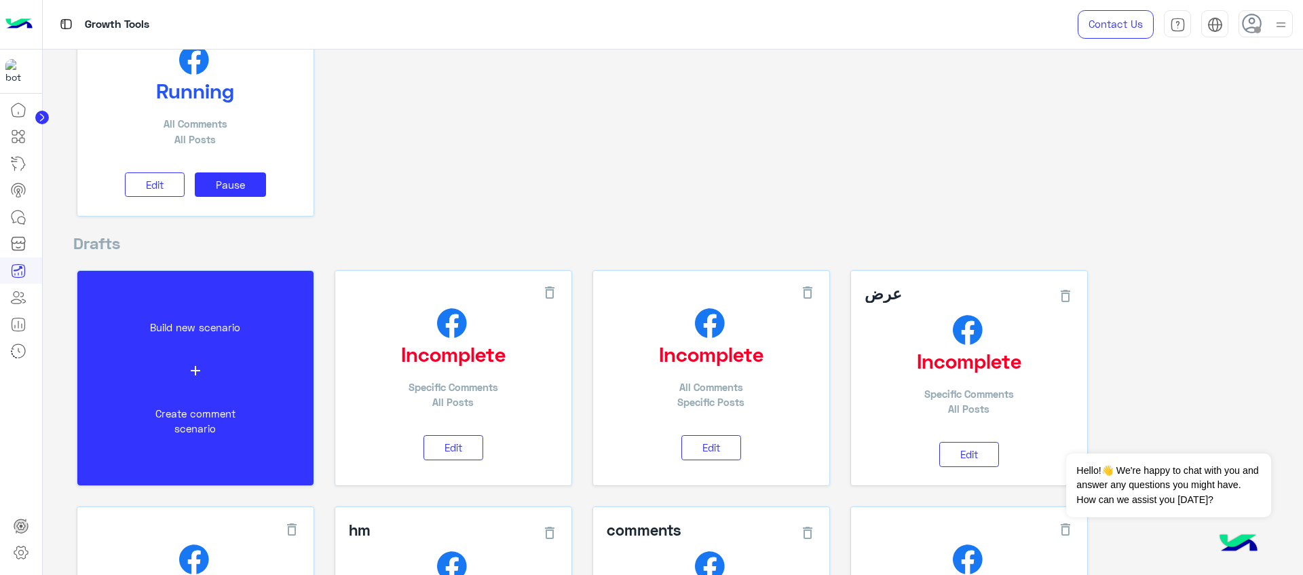
scroll to position [107, 0]
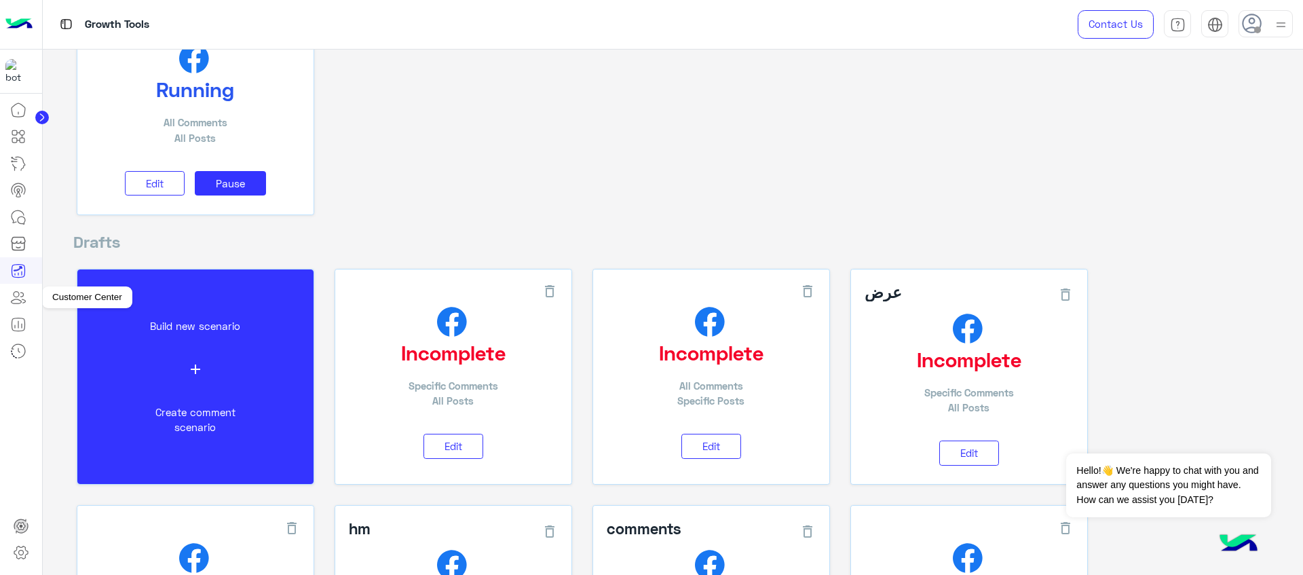
click at [20, 305] on icon at bounding box center [18, 297] width 16 height 16
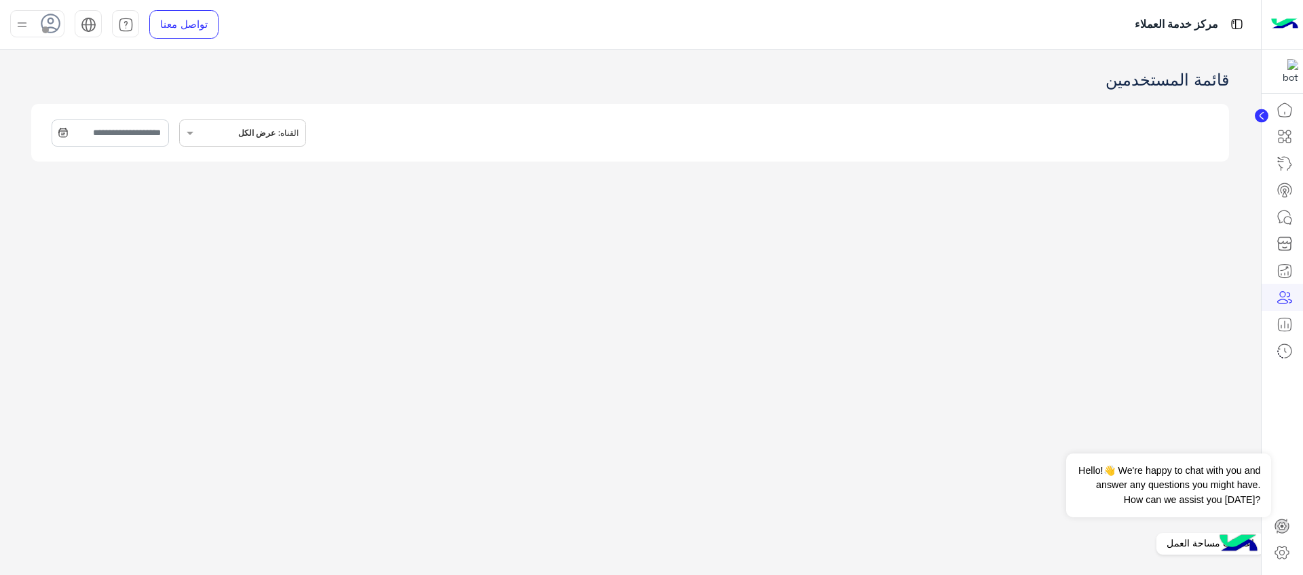
click at [1275, 550] on icon at bounding box center [1281, 552] width 16 height 16
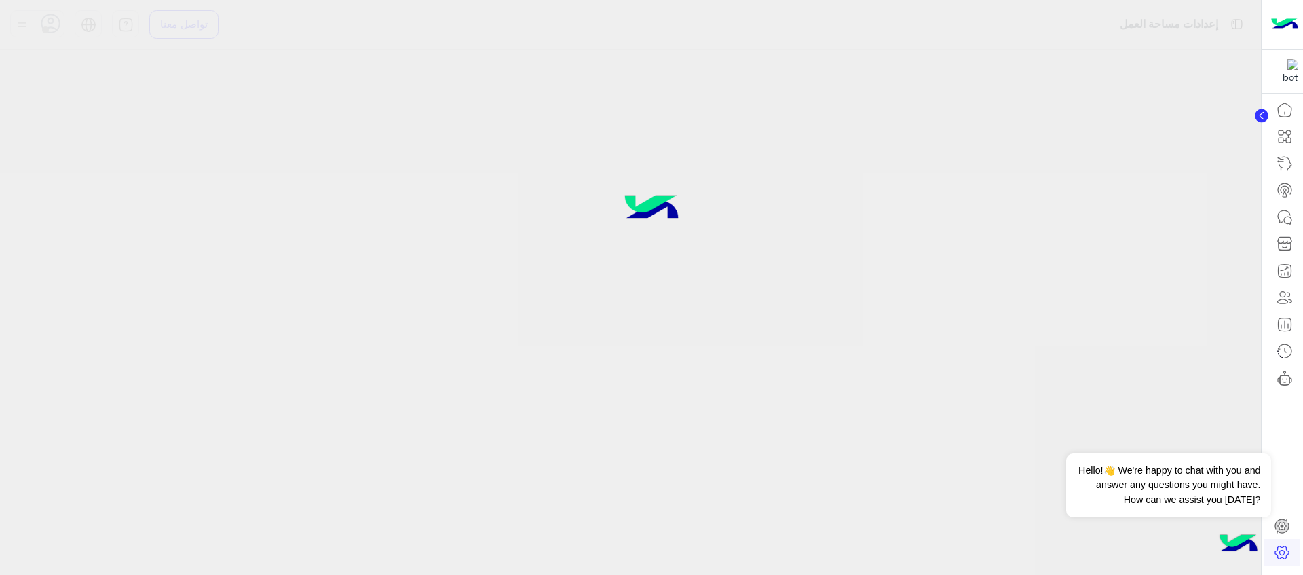
click at [1284, 552] on icon at bounding box center [1282, 552] width 5 height 5
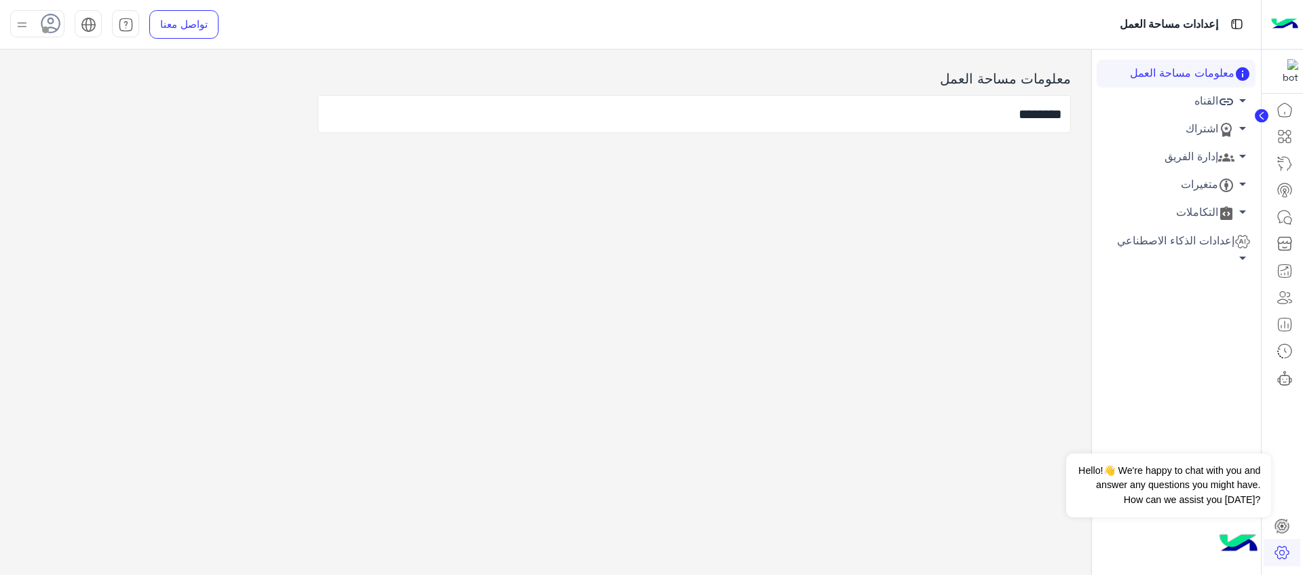
click at [1202, 106] on link "القناه arrow_drop_down" at bounding box center [1175, 102] width 159 height 28
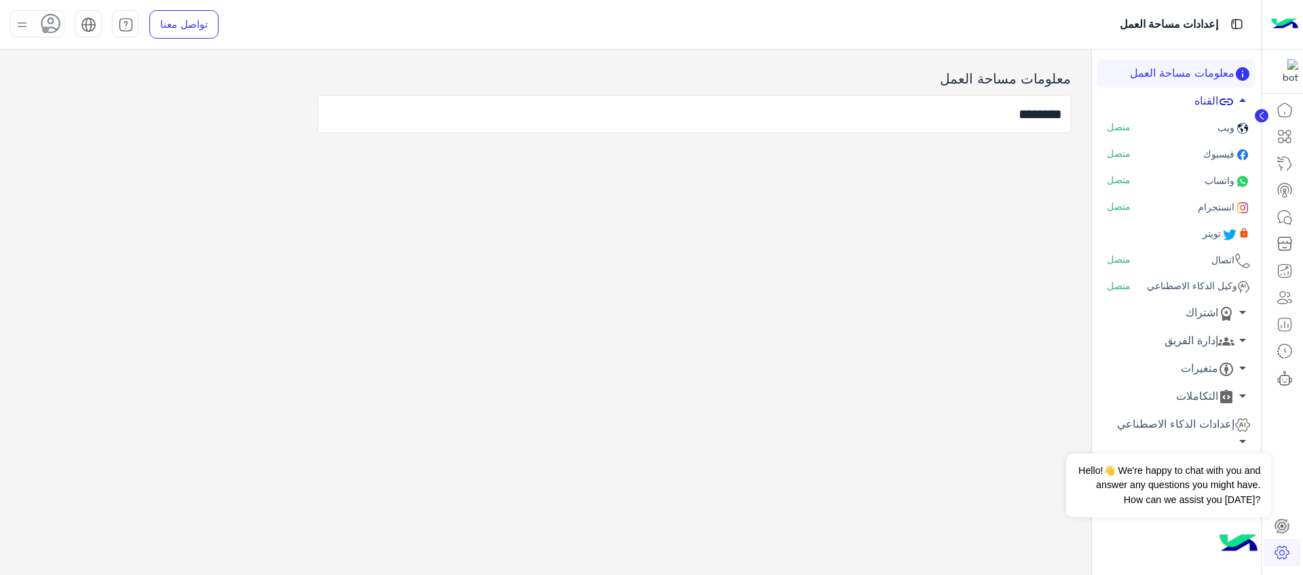
click at [1202, 106] on link "القناه arrow_drop_up" at bounding box center [1175, 102] width 159 height 28
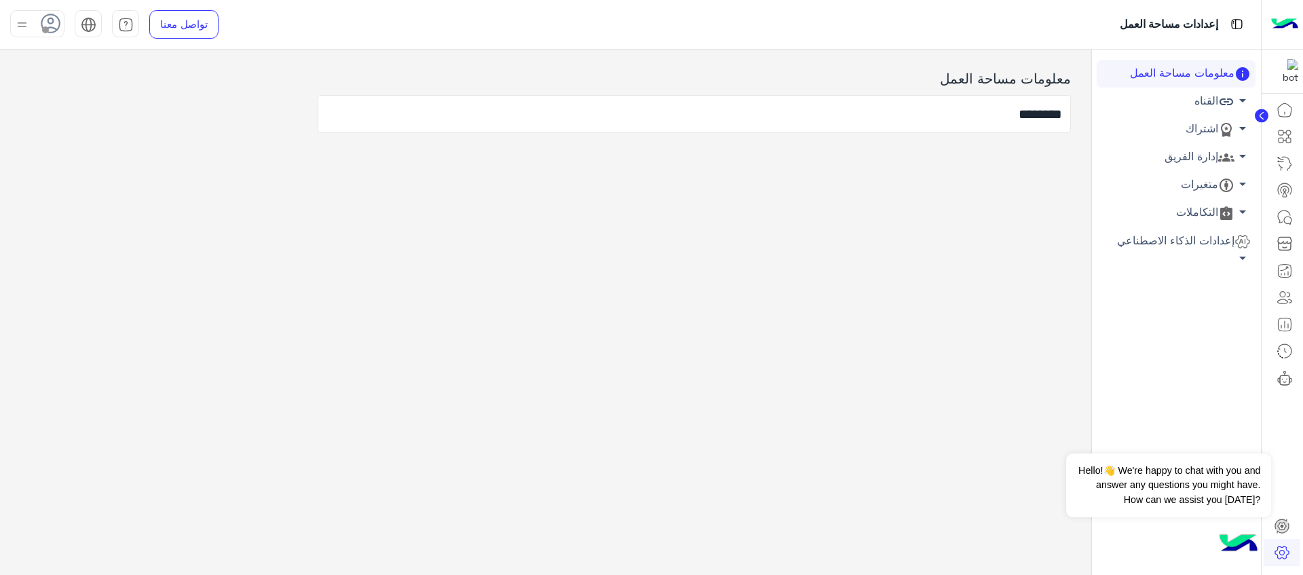
click at [1206, 132] on link "اشتراك arrow_drop_down" at bounding box center [1175, 129] width 159 height 28
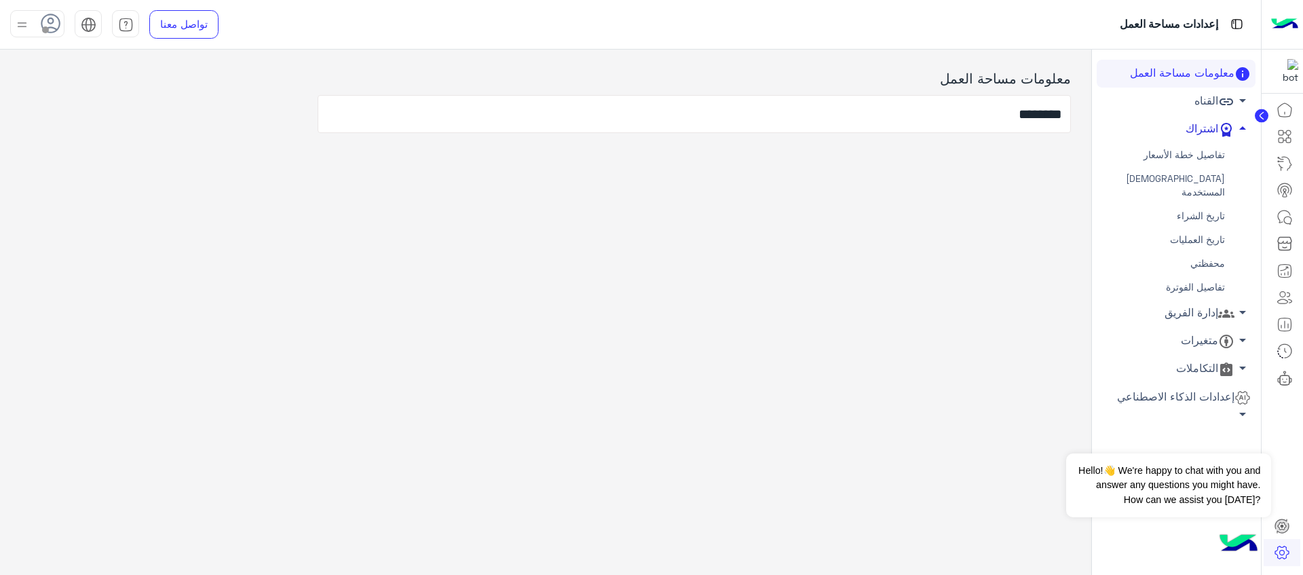
click at [1211, 130] on link "اشتراك arrow_drop_up" at bounding box center [1175, 129] width 159 height 28
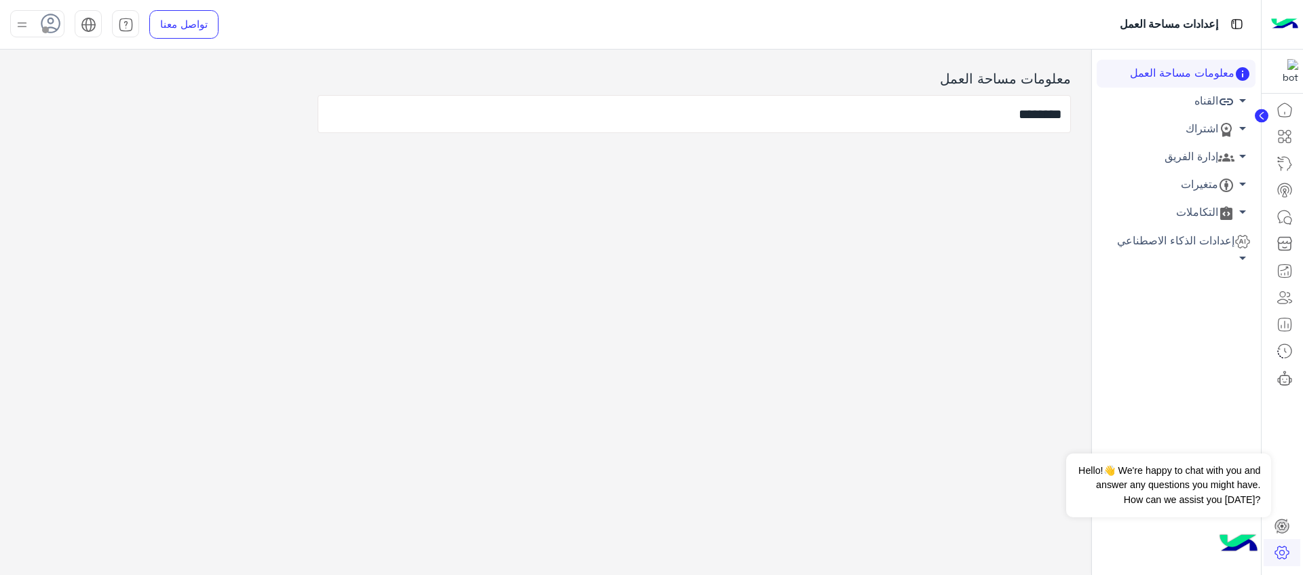
click at [1211, 130] on link "اشتراك arrow_drop_down" at bounding box center [1175, 129] width 159 height 28
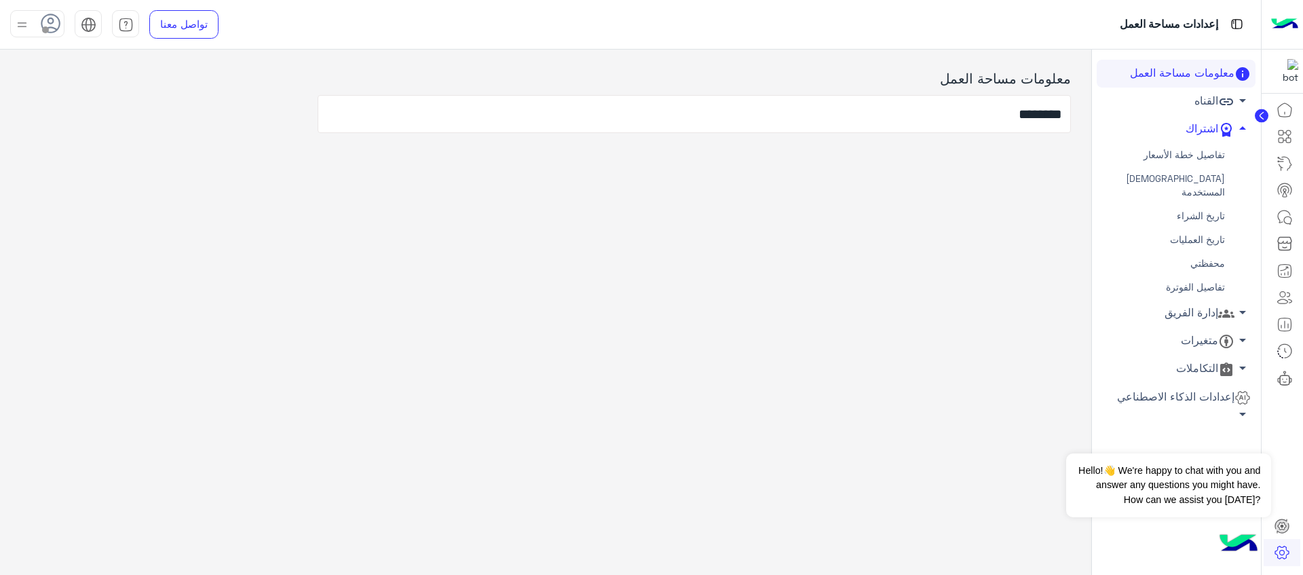
click at [1197, 299] on link "إدارة الفريق arrow_drop_down" at bounding box center [1175, 313] width 159 height 28
click at [1197, 327] on link "أعضاء الفريق" at bounding box center [1175, 339] width 159 height 24
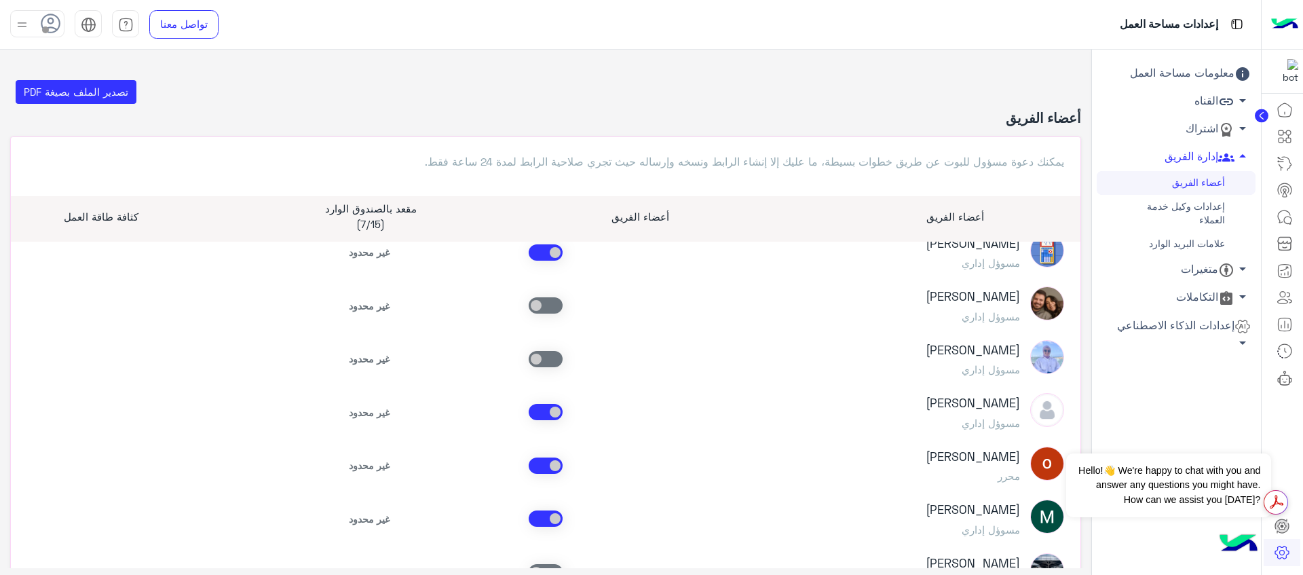
scroll to position [871, 0]
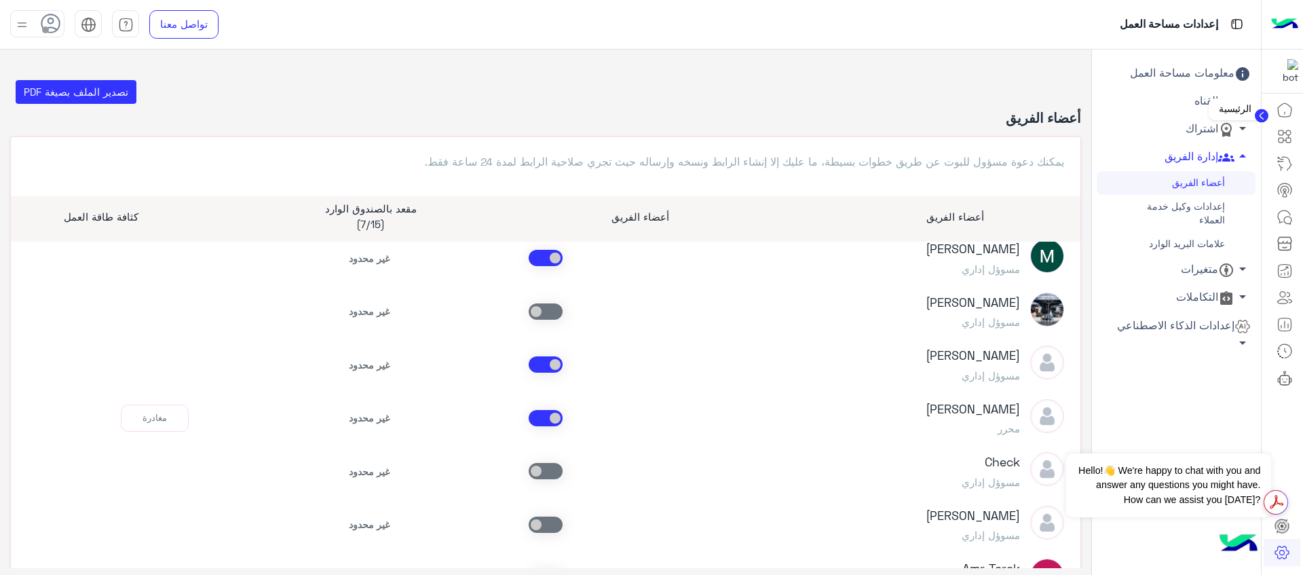
click at [1287, 108] on icon at bounding box center [1284, 110] width 16 height 16
